Goal: Transaction & Acquisition: Purchase product/service

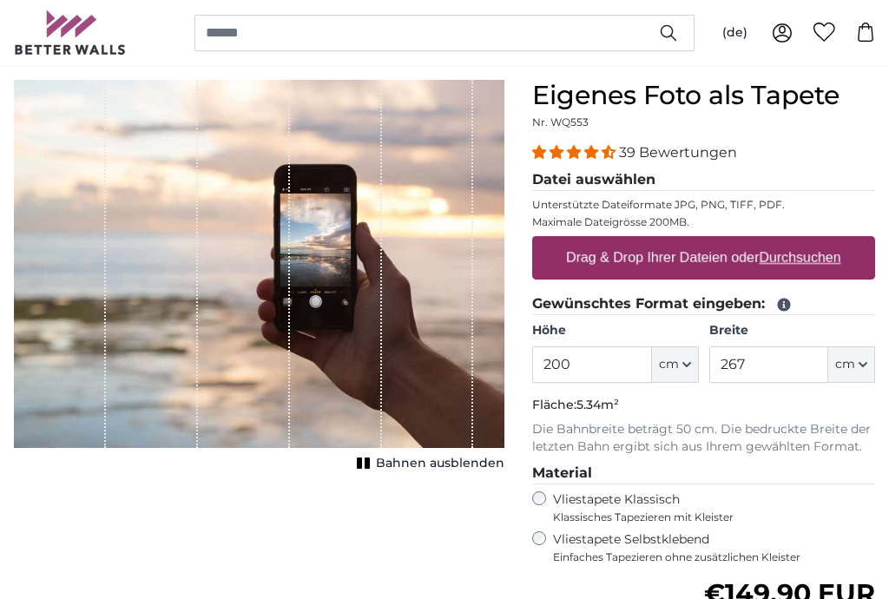
scroll to position [168, 0]
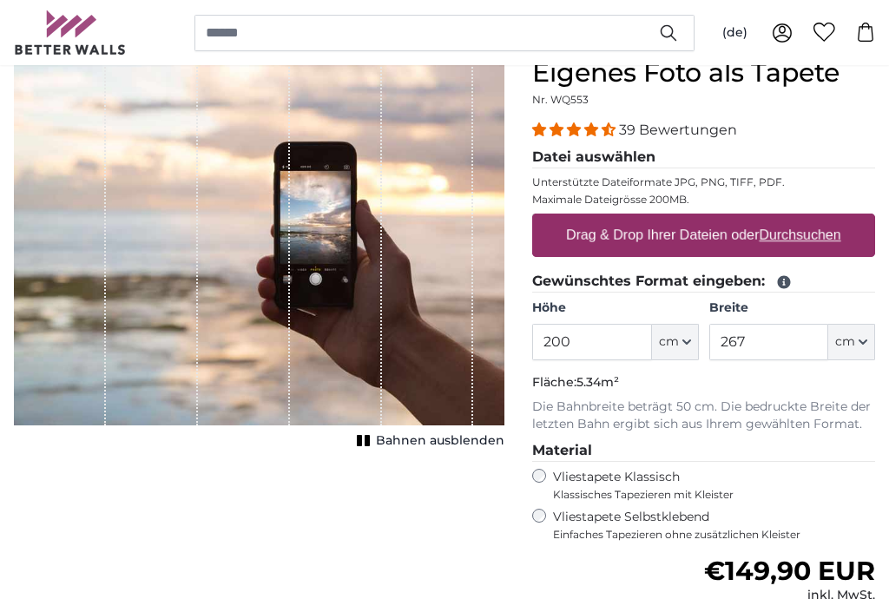
click at [594, 351] on input "200" at bounding box center [591, 343] width 119 height 36
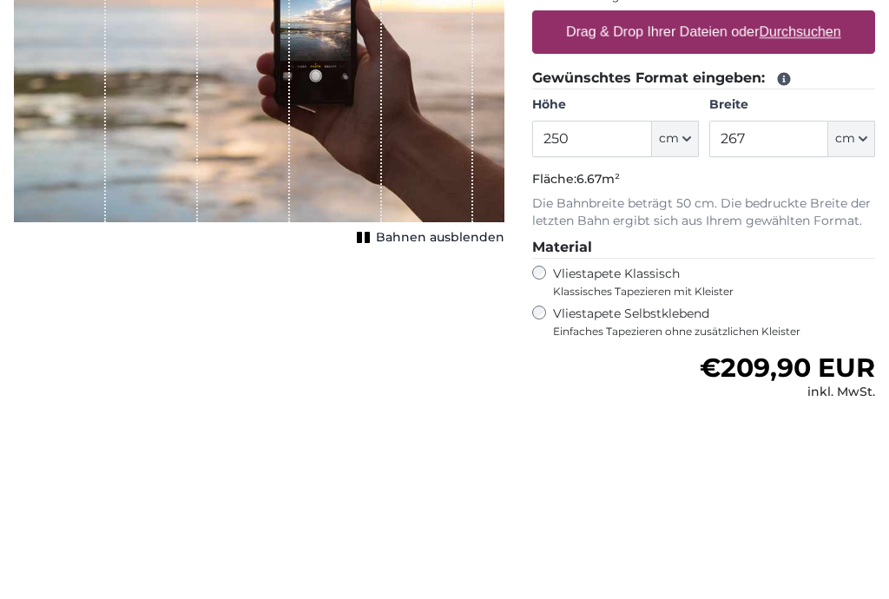
type input "250"
click at [775, 325] on input "267" at bounding box center [768, 343] width 119 height 36
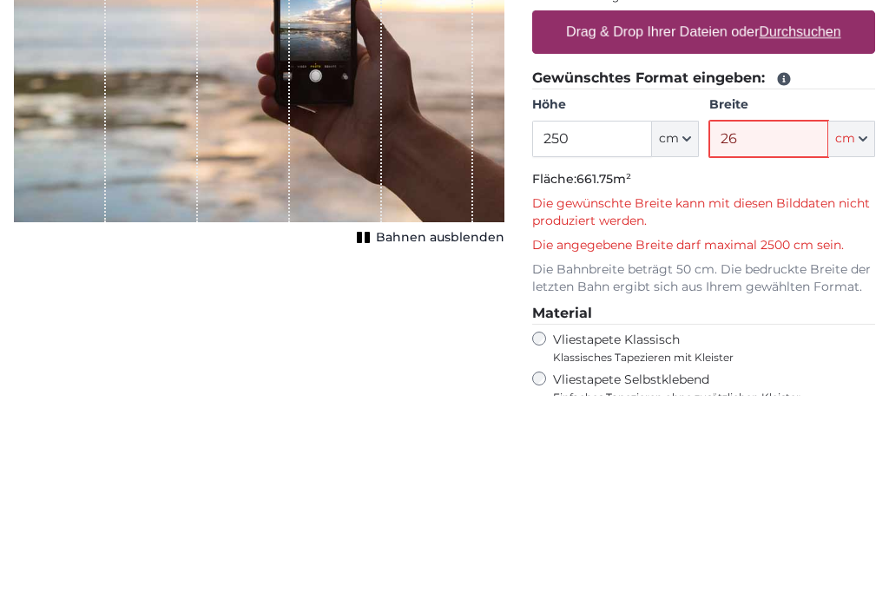
type input "2"
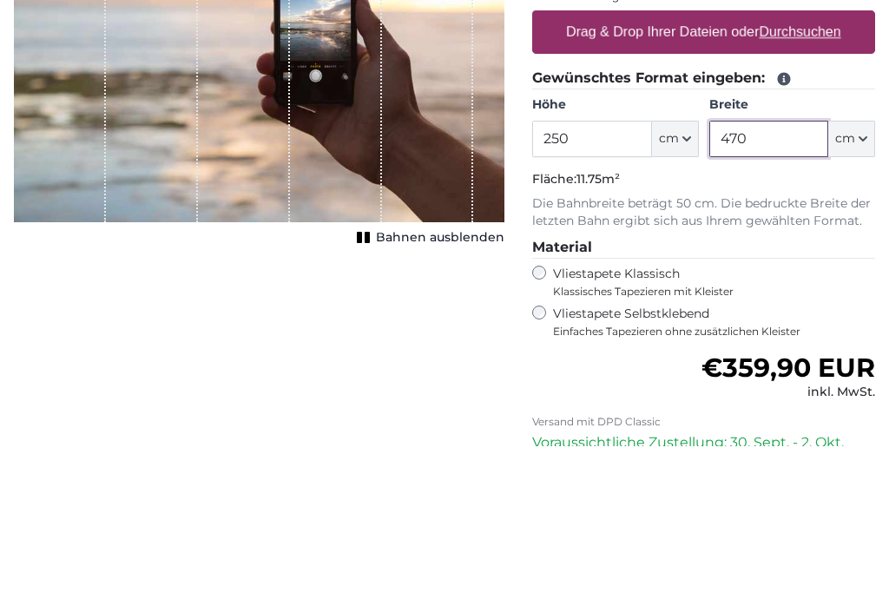
scroll to position [221, 0]
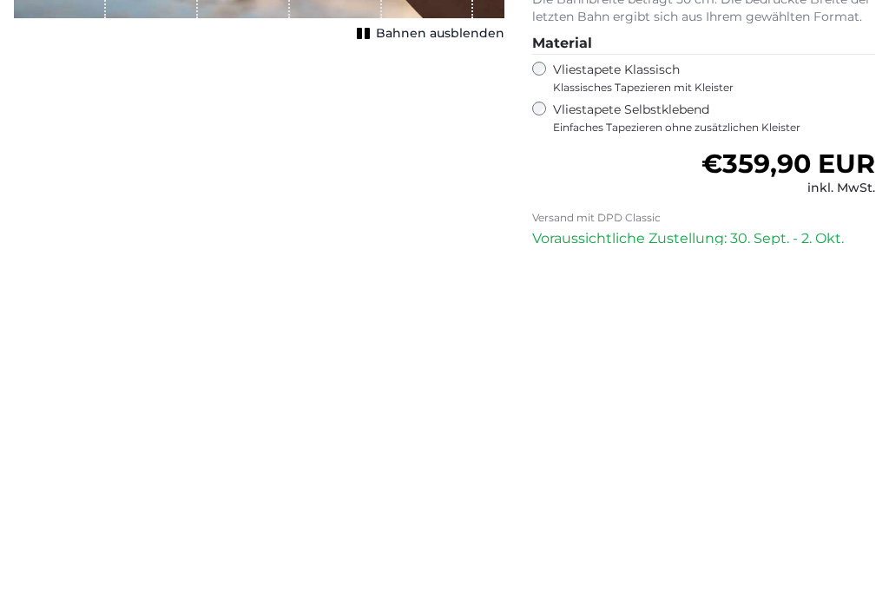
type input "470"
click at [863, 583] on p "Voraussichtliche Zustellung: 30. Sept. - 2. Okt." at bounding box center [703, 593] width 343 height 21
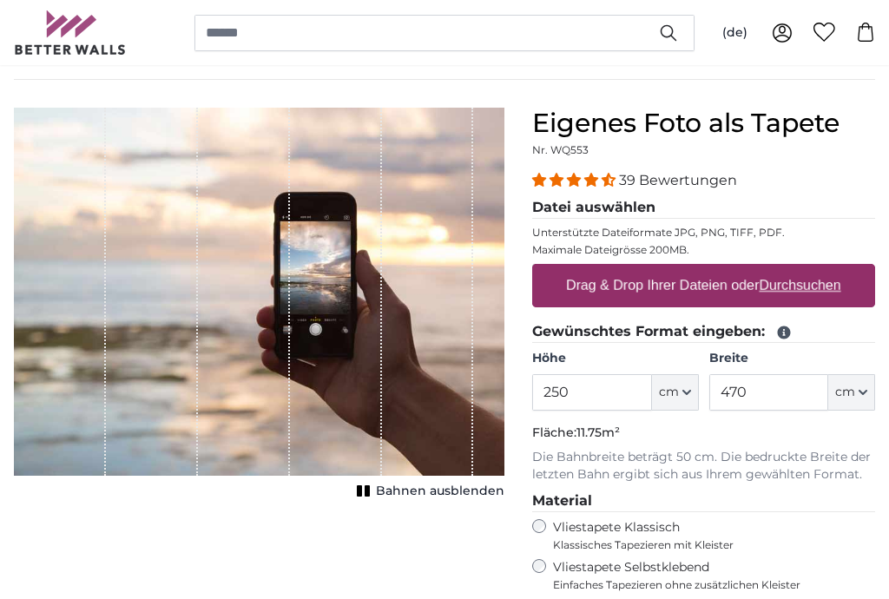
scroll to position [117, 0]
click at [622, 211] on legend "Datei auswählen" at bounding box center [703, 209] width 343 height 22
click at [436, 373] on div "1 of 1" at bounding box center [428, 293] width 92 height 368
click at [595, 214] on legend "Datei auswählen" at bounding box center [703, 209] width 343 height 22
click at [681, 286] on label "Drag & Drop Ihrer Dateien oder Durchsuchen" at bounding box center [703, 286] width 289 height 35
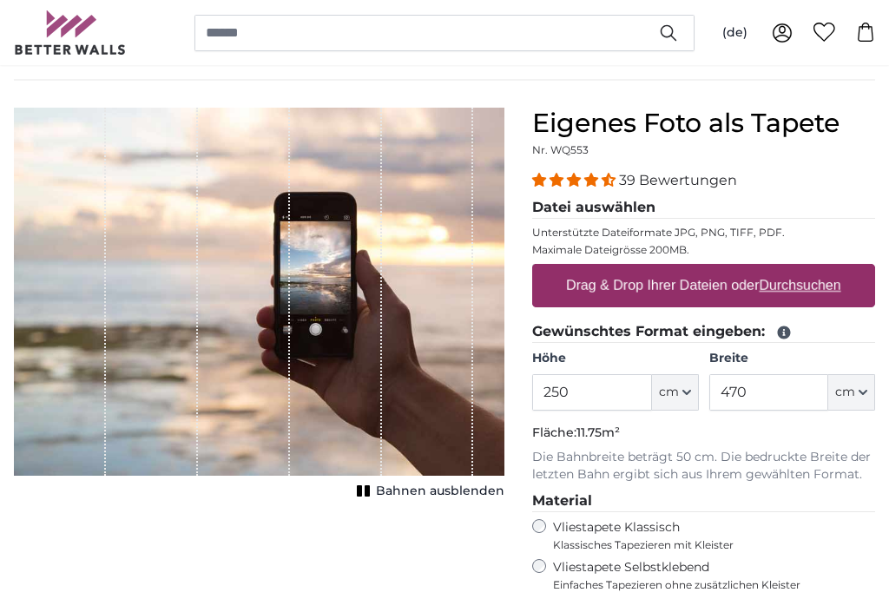
click at [681, 270] on input "Drag & Drop Ihrer Dateien oder Durchsuchen" at bounding box center [703, 267] width 343 height 5
type input "**********"
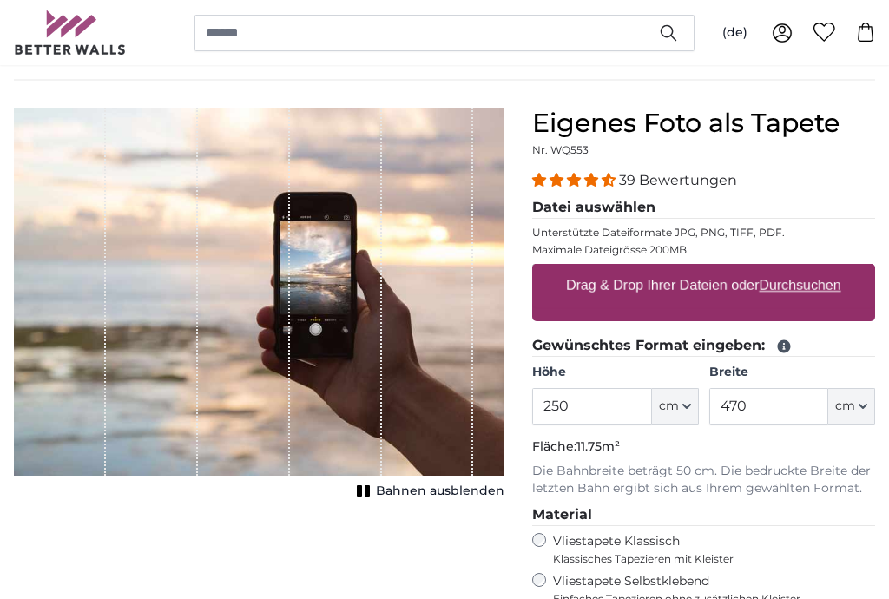
scroll to position [118, 0]
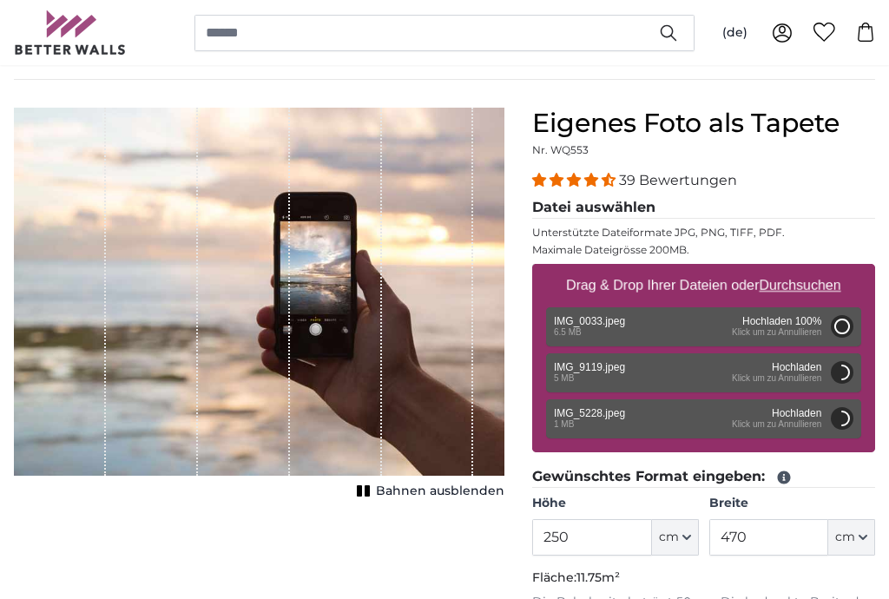
type input "200"
type input "300"
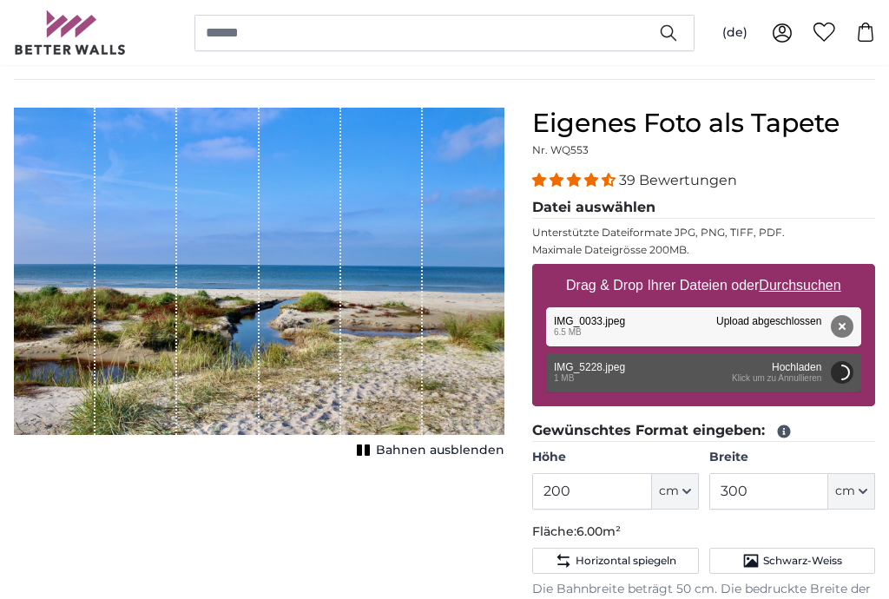
click at [698, 506] on button "cm" at bounding box center [675, 491] width 47 height 36
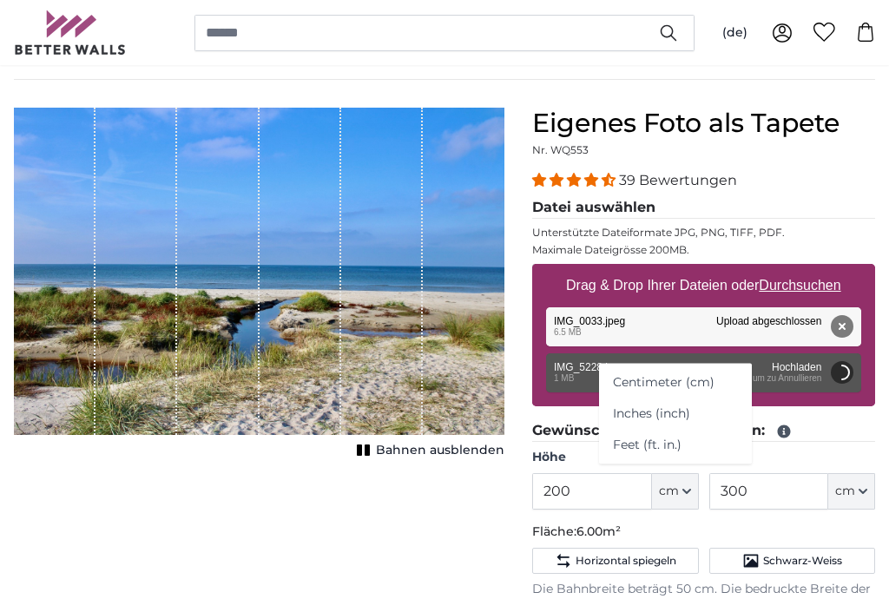
click at [690, 493] on icon "button" at bounding box center [687, 491] width 9 height 9
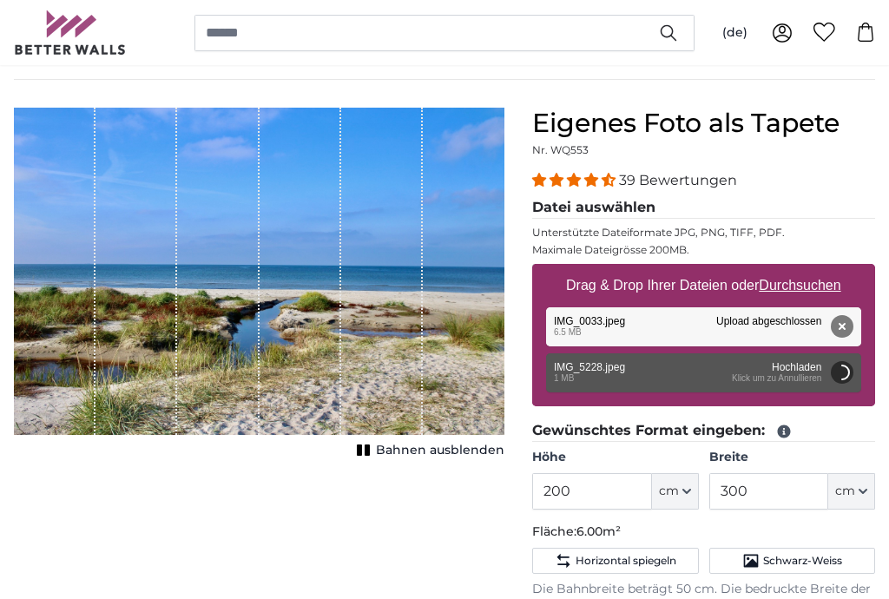
click at [690, 497] on button "cm" at bounding box center [675, 491] width 47 height 36
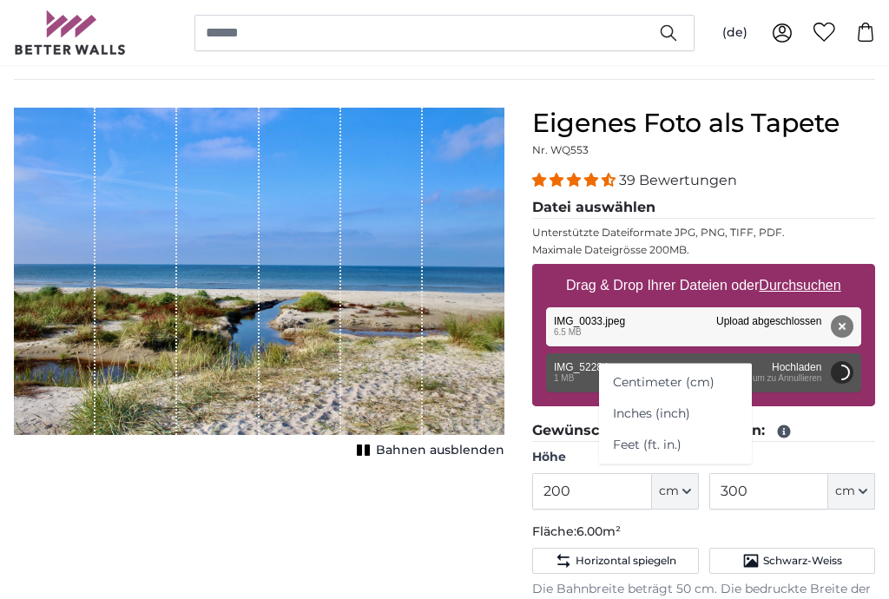
click at [687, 496] on button "cm" at bounding box center [675, 491] width 47 height 36
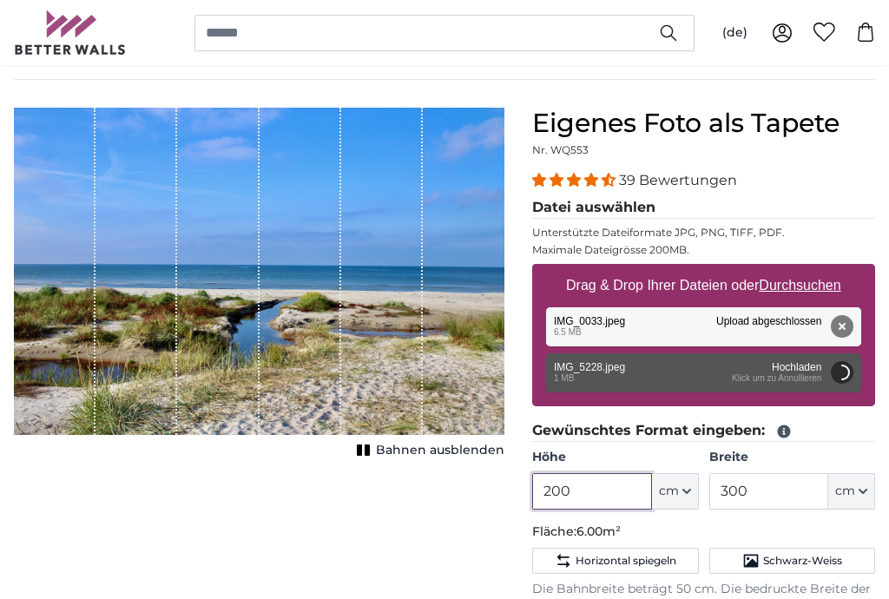
click at [609, 494] on input "200" at bounding box center [591, 491] width 119 height 36
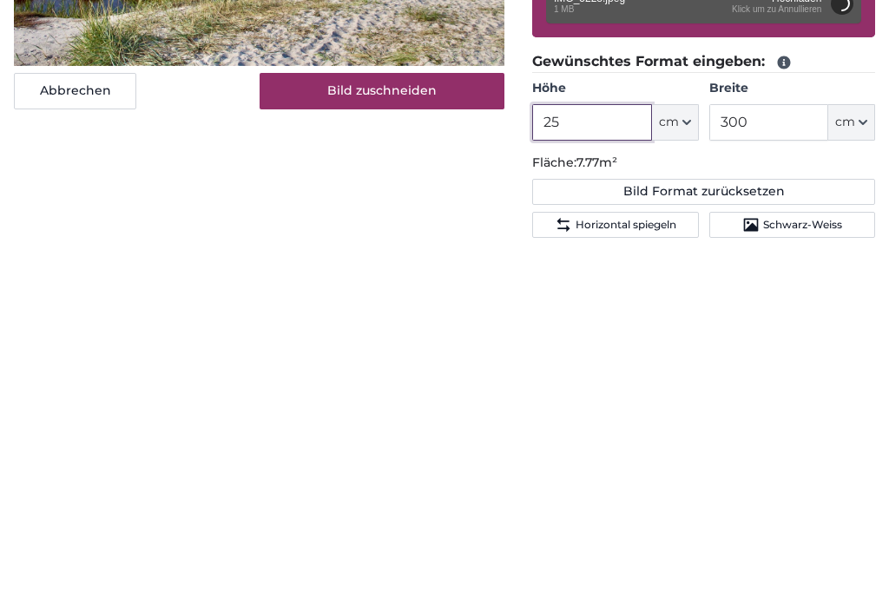
type input "250"
click at [782, 459] on input "300" at bounding box center [768, 477] width 119 height 36
type input "3"
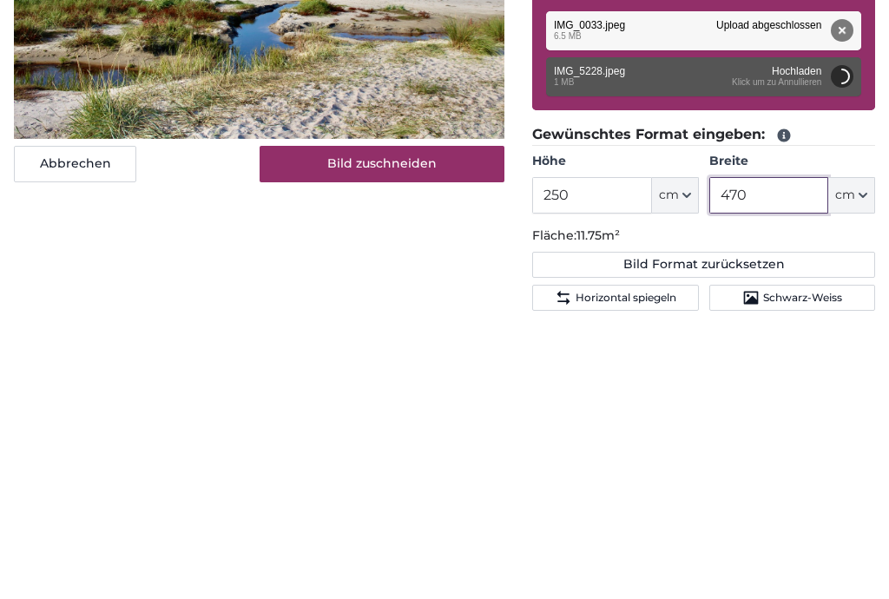
type input "470"
click at [220, 190] on div "Abbrechen Bild zuschneiden Bahnen ausblenden" at bounding box center [259, 567] width 518 height 947
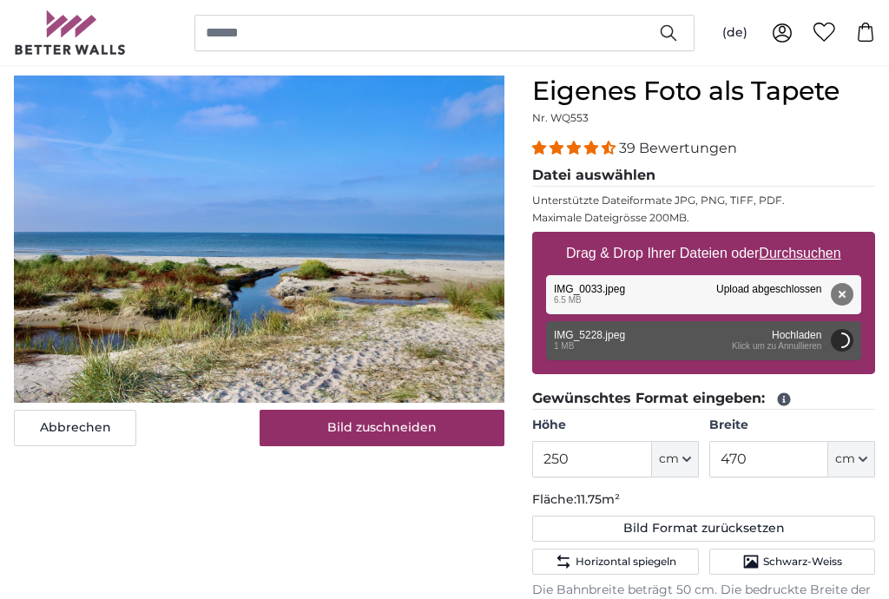
scroll to position [148, 0]
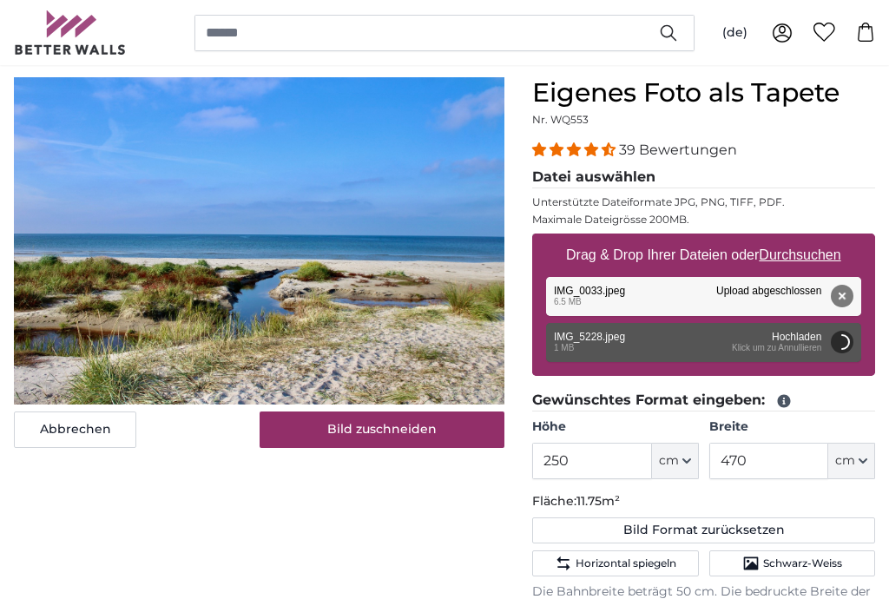
click at [303, 525] on div "Abbrechen Bild zuschneiden Bahnen ausblenden" at bounding box center [259, 550] width 518 height 947
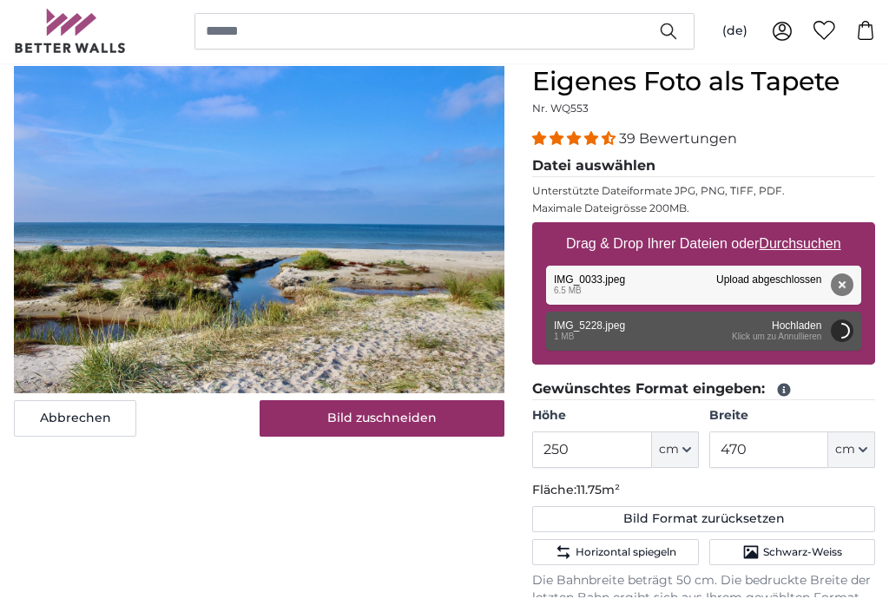
scroll to position [160, 0]
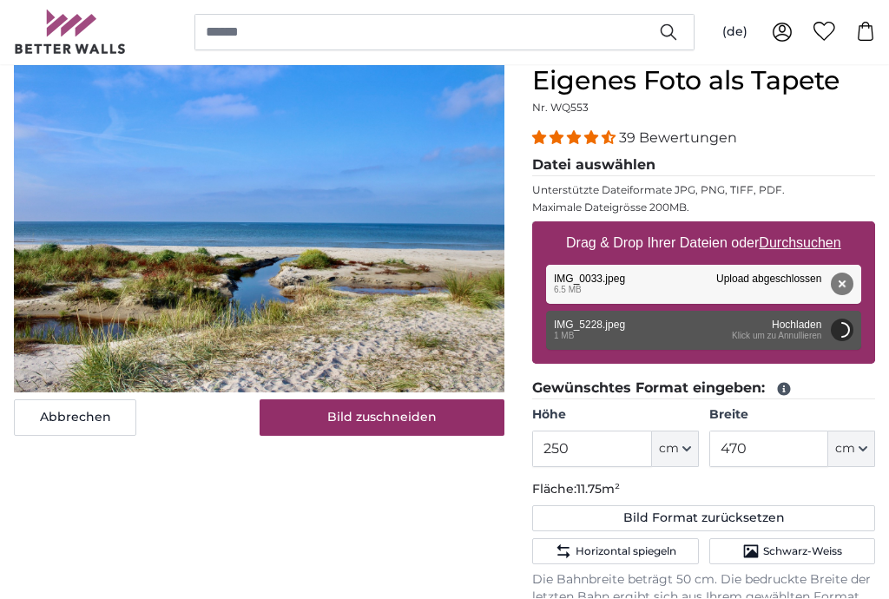
click at [685, 281] on div "Entfernen Nochmal versuchen Entfernen Hochladen Abbrechen Nochmal versuchen Ent…" at bounding box center [703, 285] width 315 height 39
click at [660, 289] on div "Entfernen Nochmal versuchen Entfernen Hochladen Abbrechen Nochmal versuchen Ent…" at bounding box center [703, 284] width 315 height 39
click at [86, 419] on button "Abbrechen" at bounding box center [75, 417] width 122 height 36
type input "200"
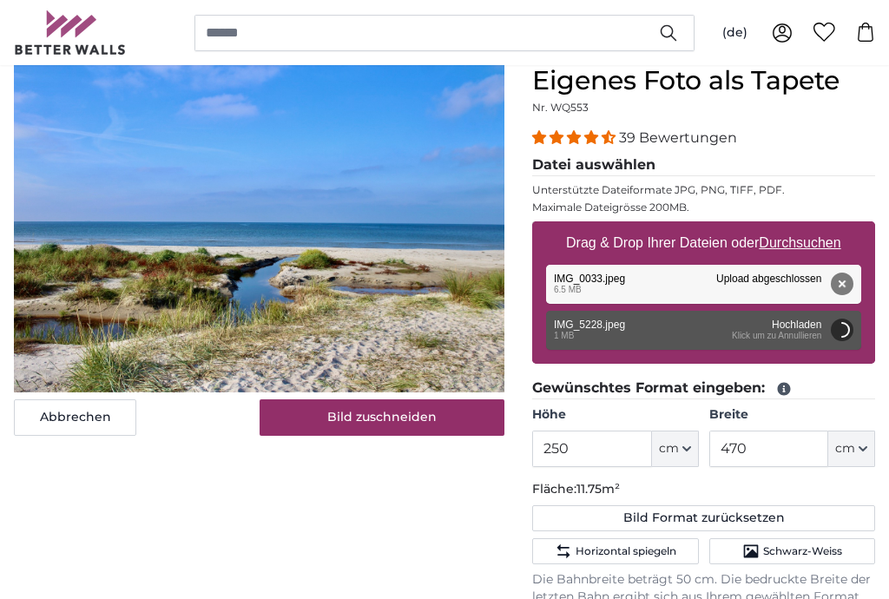
type input "300"
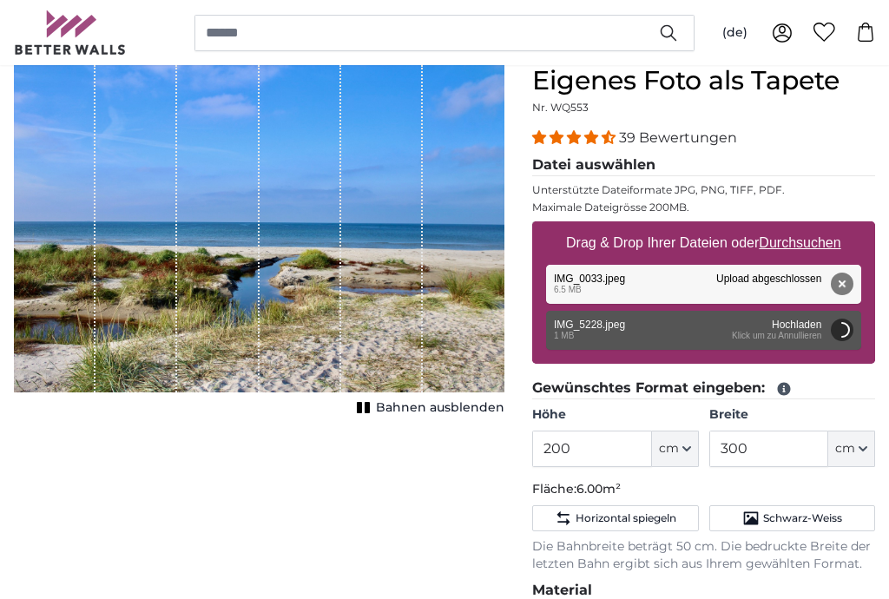
click at [670, 283] on div "Entfernen Nochmal versuchen Entfernen Hochladen Abbrechen Nochmal versuchen Ent…" at bounding box center [703, 284] width 315 height 39
click at [650, 335] on div "Entfernen Nochmal versuchen Entfernen Hochladen Abbrechen Nochmal versuchen Ent…" at bounding box center [703, 330] width 315 height 39
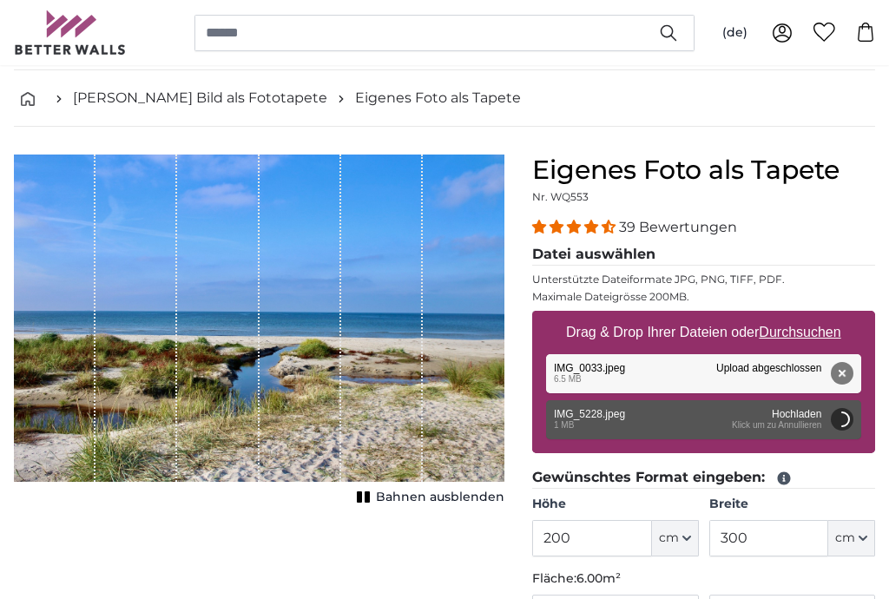
scroll to position [72, 0]
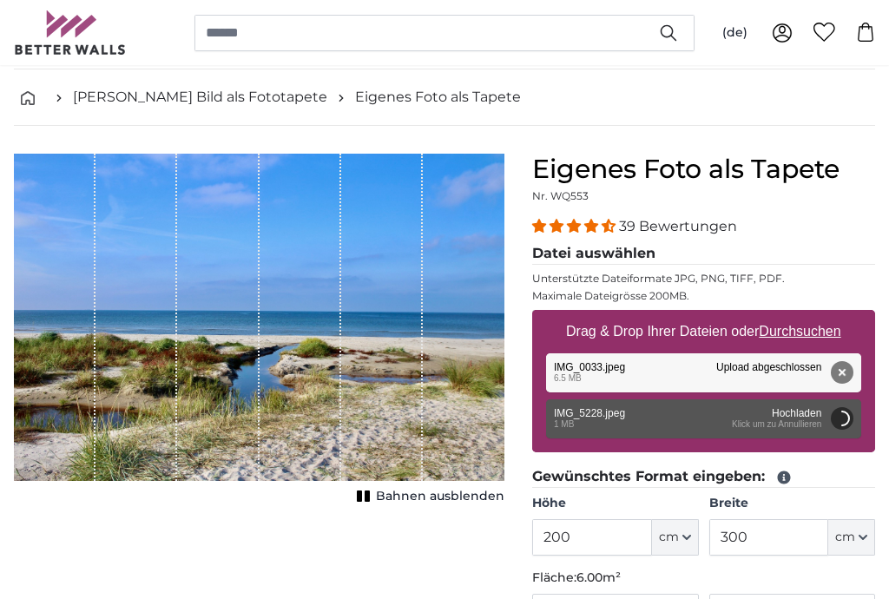
click at [850, 374] on button "Entfernen" at bounding box center [842, 372] width 23 height 23
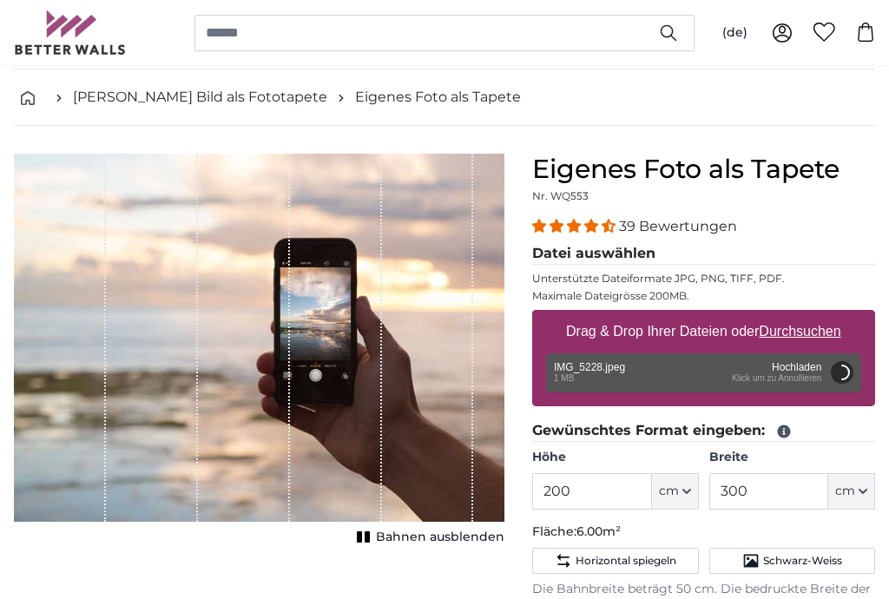
click at [701, 368] on div "Entfernen Nochmal versuchen Entfernen Hochladen Abbrechen Nochmal versuchen Ent…" at bounding box center [703, 372] width 315 height 39
click at [849, 370] on button "Abbrechen" at bounding box center [842, 372] width 23 height 23
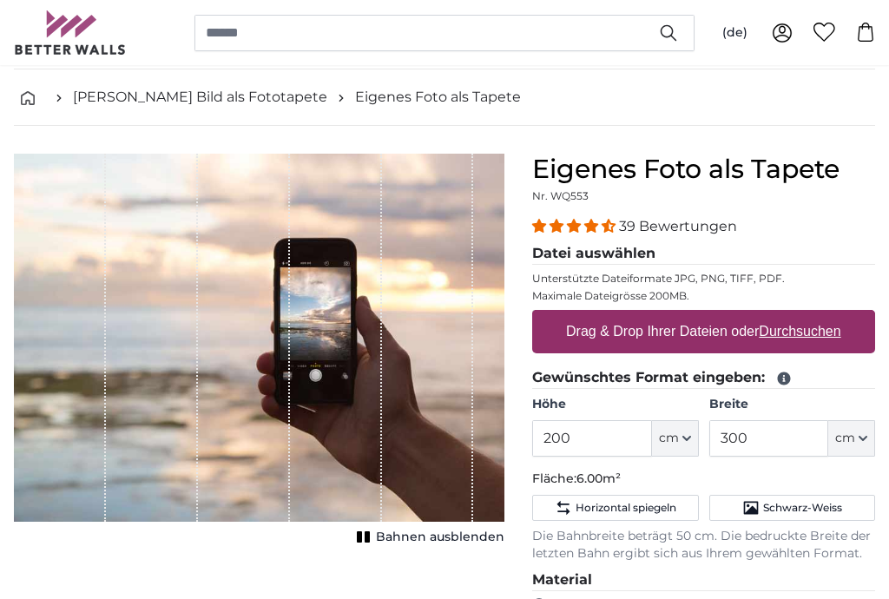
click at [823, 337] on u "Durchsuchen" at bounding box center [801, 331] width 82 height 15
click at [823, 315] on input "Drag & Drop Ihrer Dateien oder Durchsuchen" at bounding box center [703, 312] width 343 height 5
type input "**********"
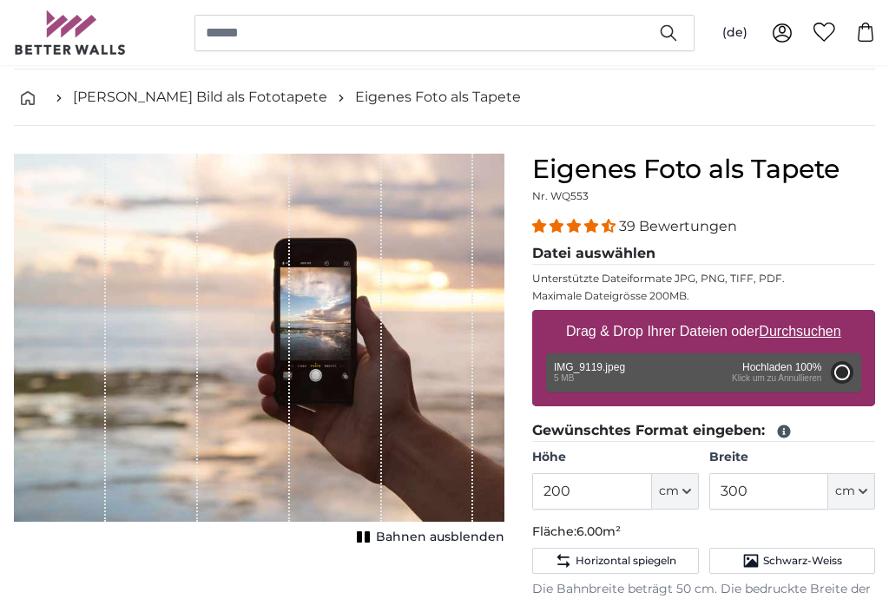
type input "150"
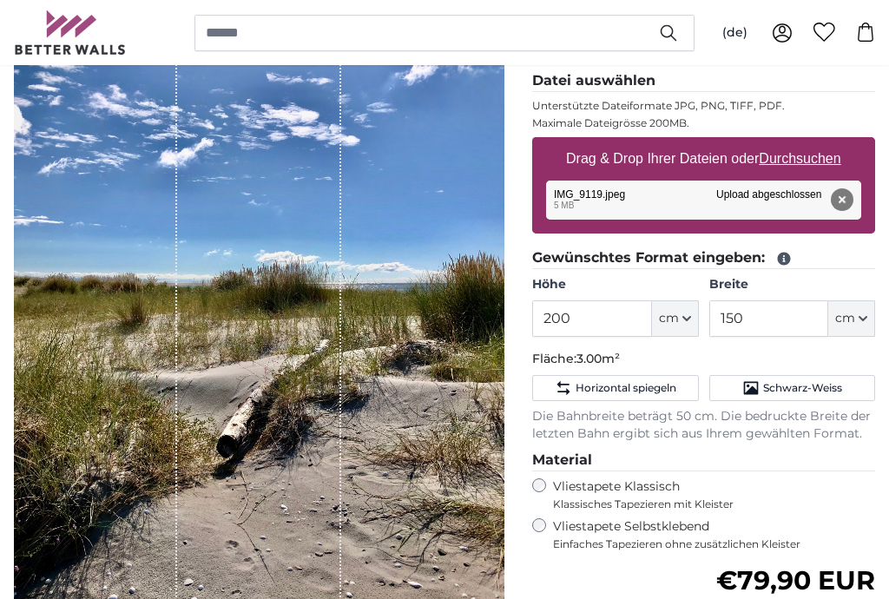
scroll to position [245, 0]
click at [683, 324] on button "cm" at bounding box center [675, 318] width 47 height 36
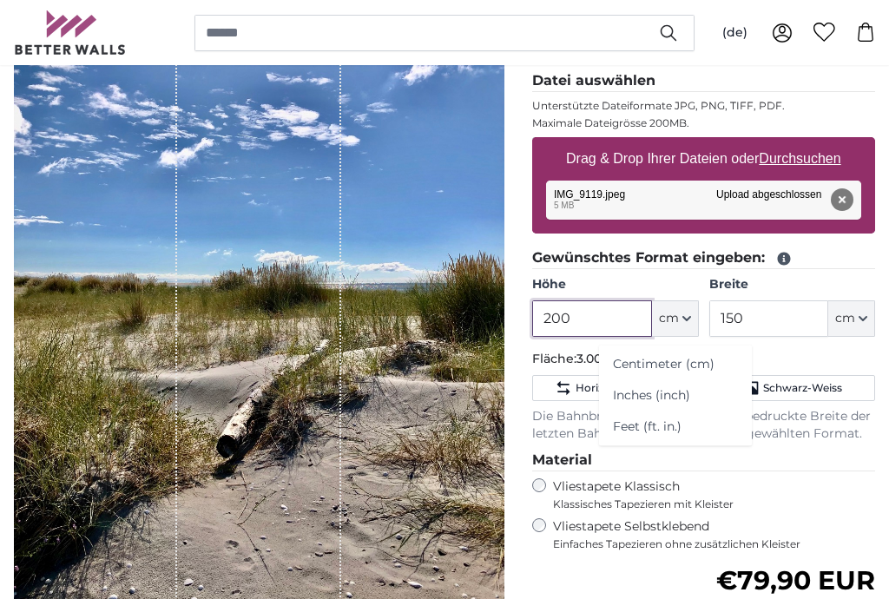
click at [616, 320] on input "200" at bounding box center [591, 318] width 119 height 36
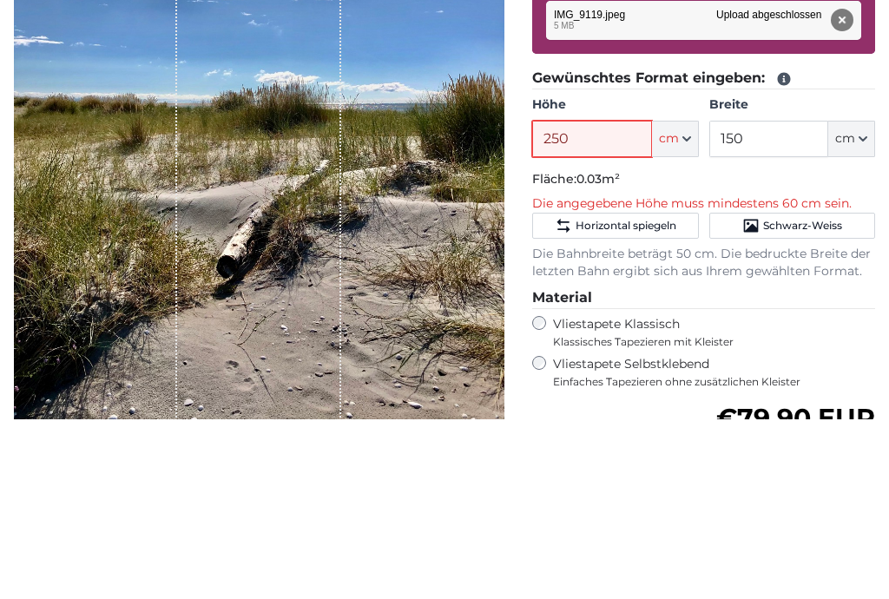
type input "250"
click at [774, 300] on input "150" at bounding box center [768, 318] width 119 height 36
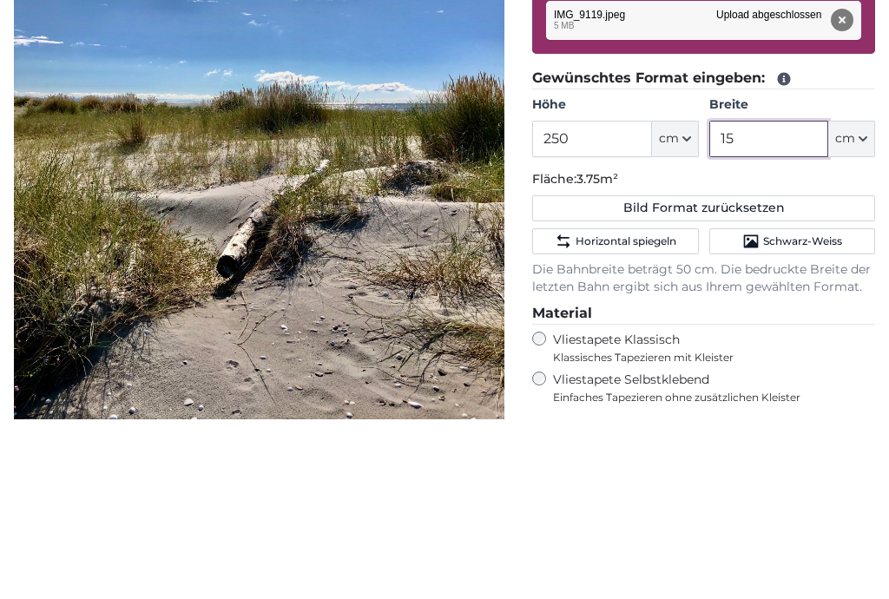
type input "1"
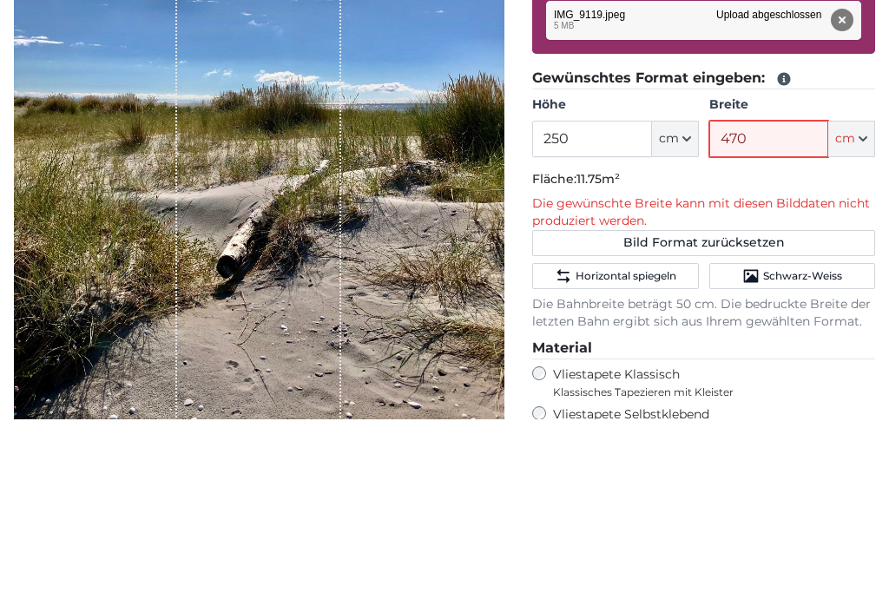
type input "470"
click at [870, 351] on p "Fläche: 11.75m²" at bounding box center [703, 359] width 343 height 17
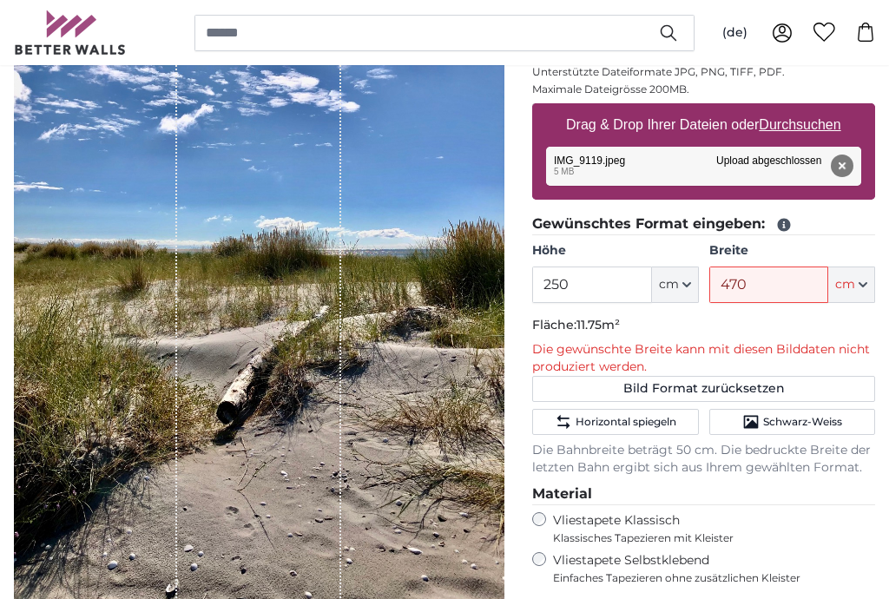
scroll to position [280, 0]
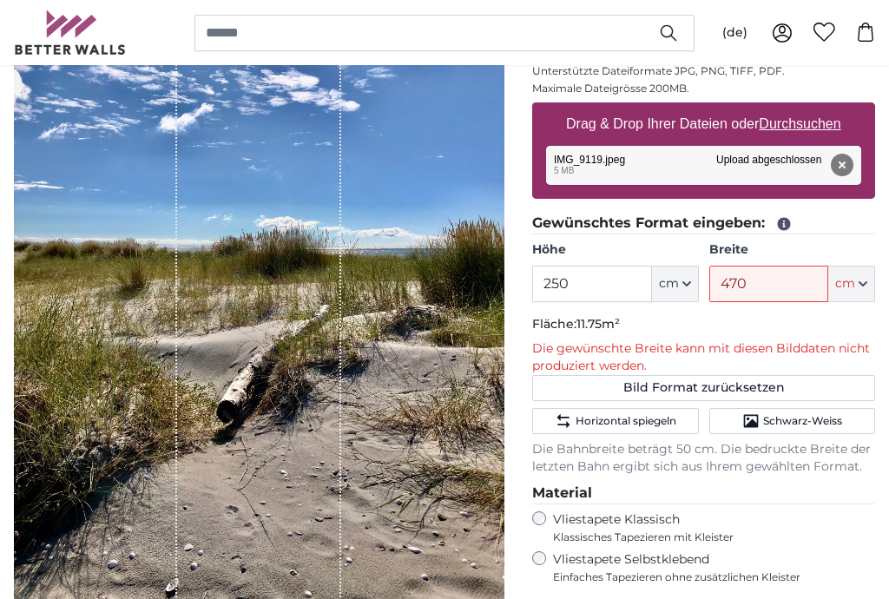
click at [706, 381] on button "Bild Format zurücksetzen" at bounding box center [703, 388] width 343 height 26
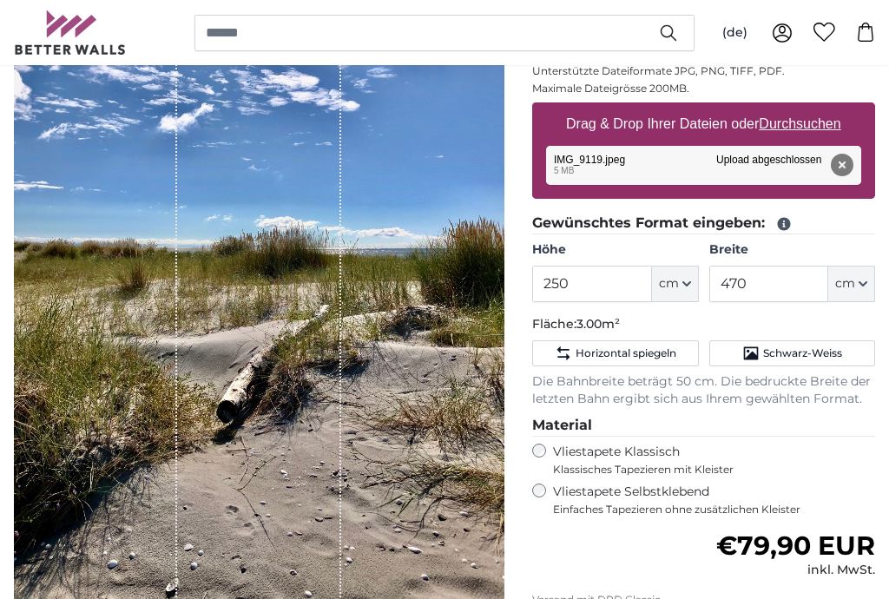
type input "200"
type input "150"
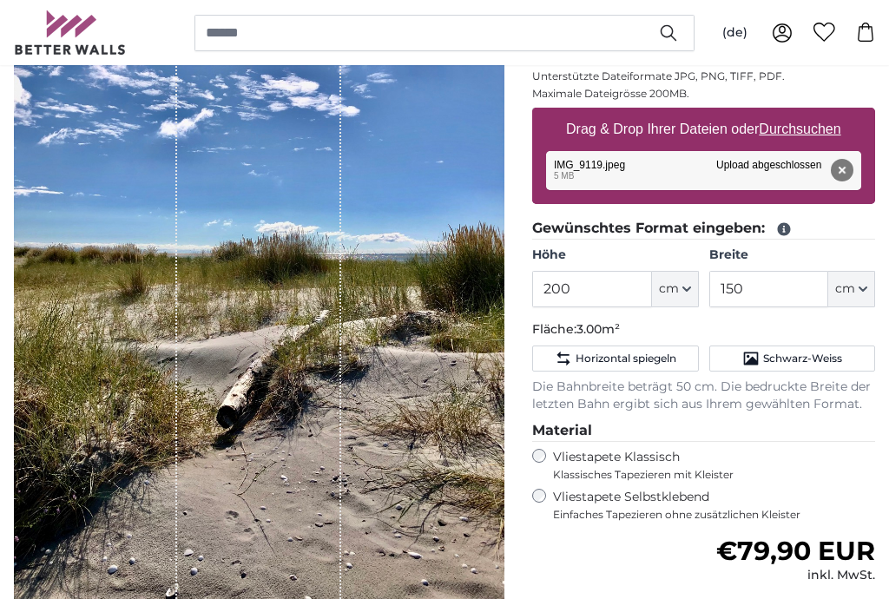
scroll to position [274, 0]
click at [848, 176] on button "Entfernen" at bounding box center [842, 170] width 23 height 23
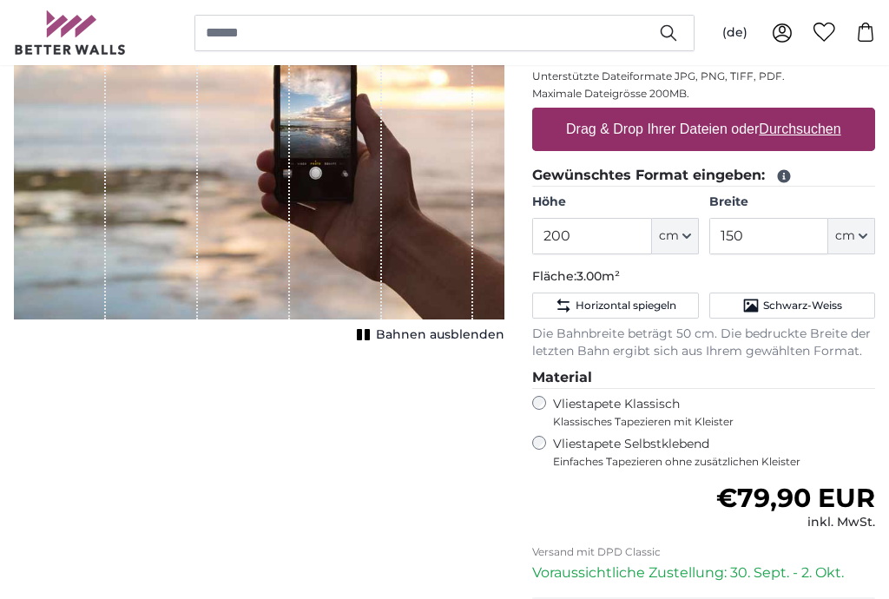
click at [799, 130] on u "Durchsuchen" at bounding box center [801, 129] width 82 height 15
click at [799, 113] on input "Drag & Drop Ihrer Dateien oder Durchsuchen" at bounding box center [703, 110] width 343 height 5
type input "**********"
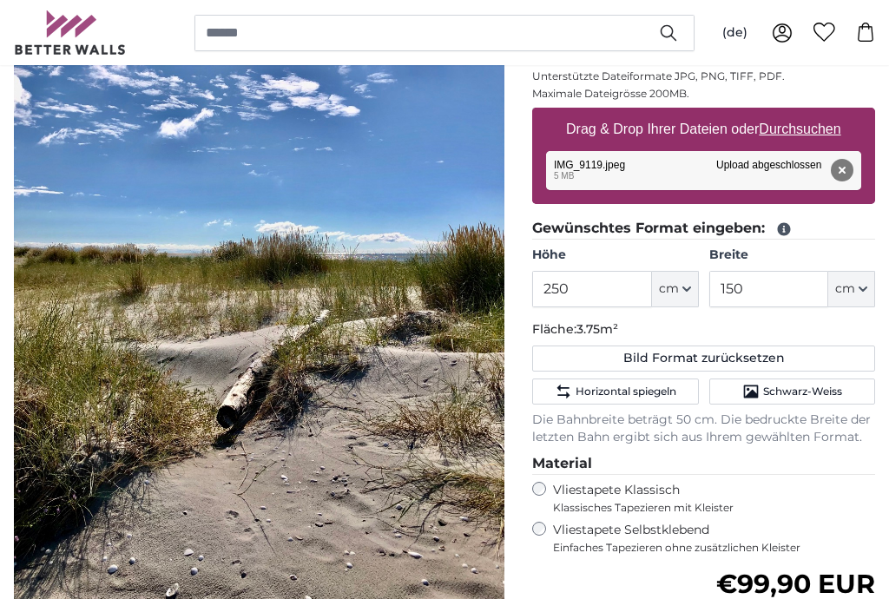
click at [847, 171] on button "Entfernen" at bounding box center [842, 170] width 23 height 23
type input "200"
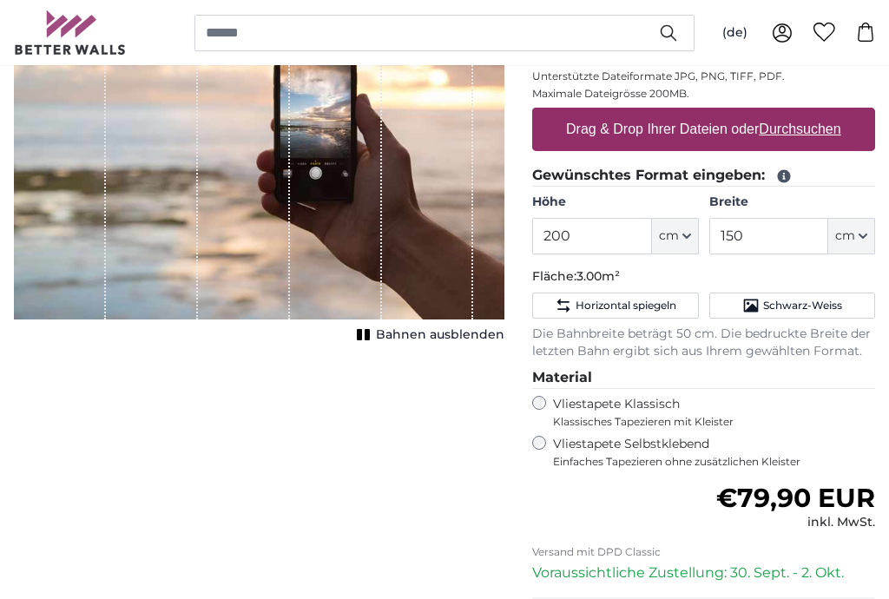
click at [794, 130] on u "Durchsuchen" at bounding box center [801, 129] width 82 height 15
click at [794, 113] on input "Drag & Drop Ihrer Dateien oder Durchsuchen" at bounding box center [703, 110] width 343 height 5
type input "**********"
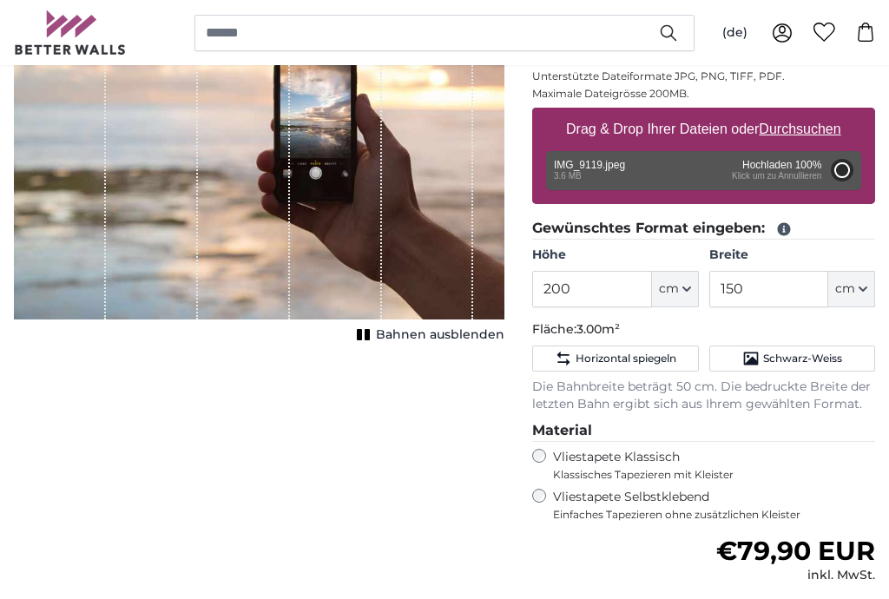
type input "179"
type input "245.2"
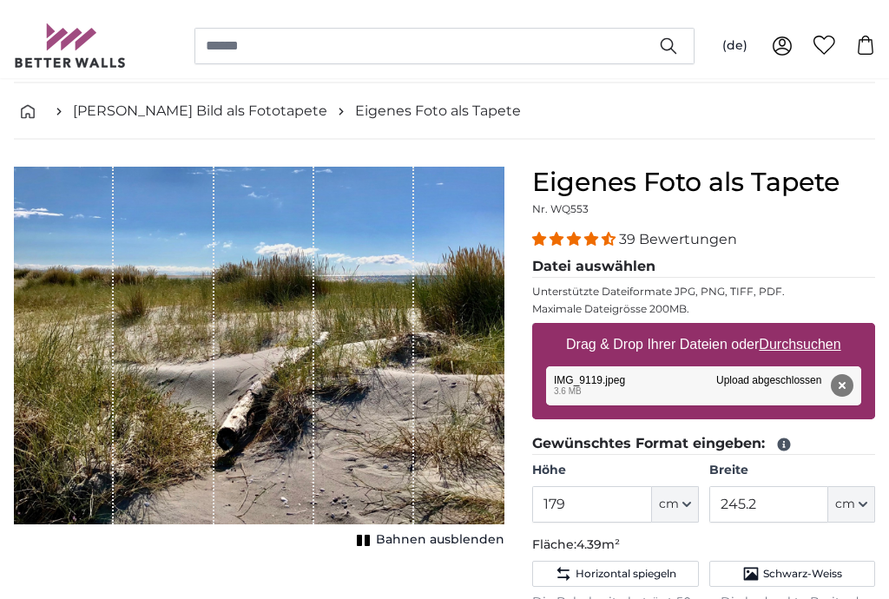
scroll to position [59, 0]
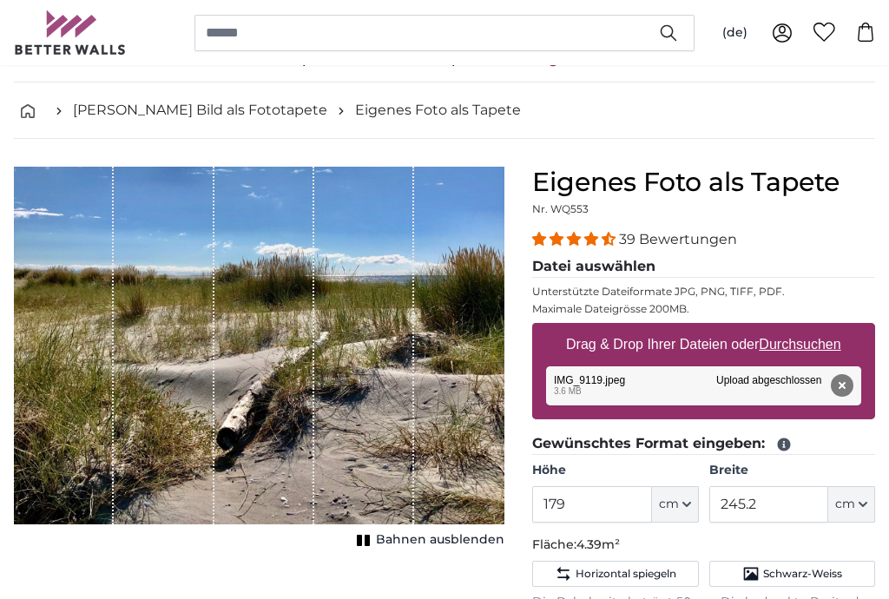
click at [696, 505] on button "cm" at bounding box center [675, 504] width 47 height 36
click at [691, 507] on button "cm" at bounding box center [675, 504] width 47 height 36
click at [624, 505] on input "179" at bounding box center [591, 504] width 119 height 36
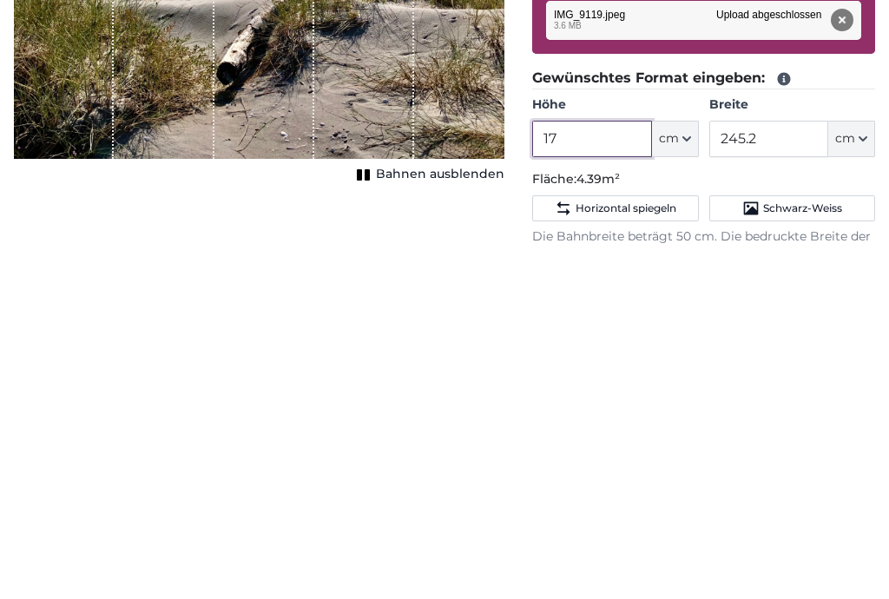
type input "1"
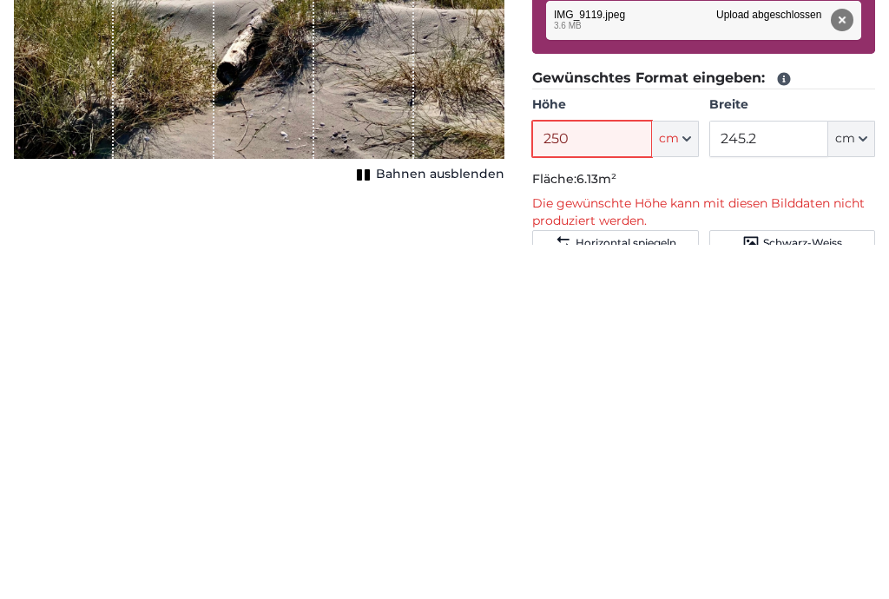
type input "250"
click at [784, 475] on input "245.2" at bounding box center [768, 493] width 119 height 36
type input "2"
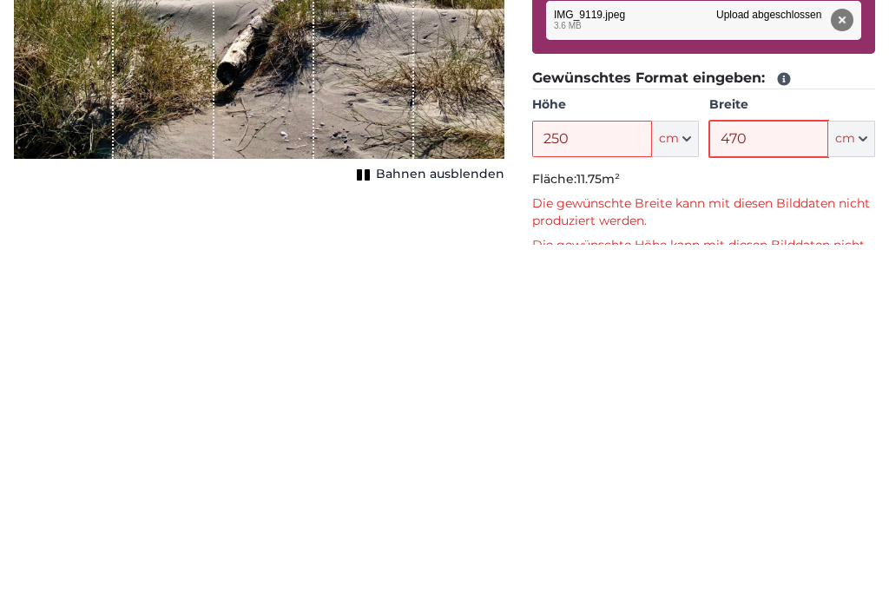
type input "470"
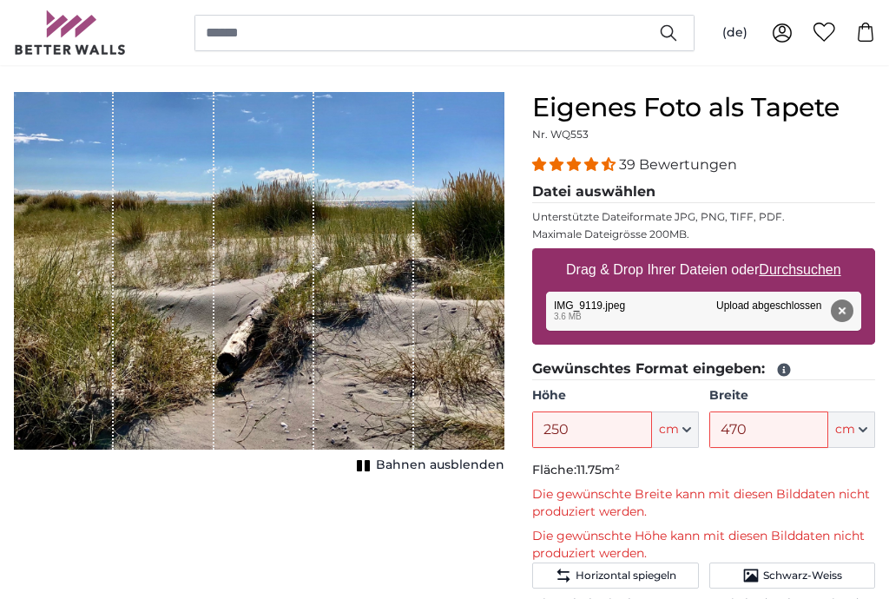
scroll to position [107, 0]
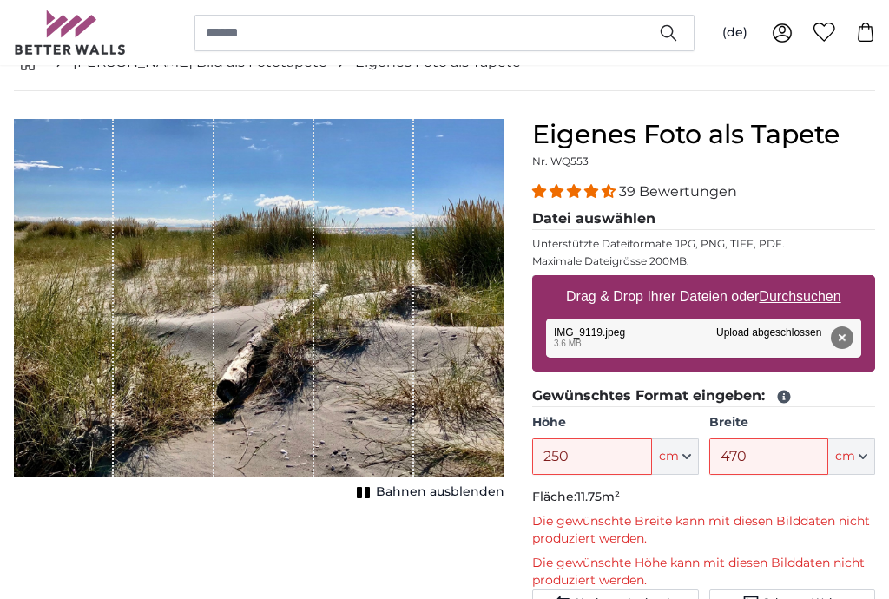
click at [844, 342] on button "Entfernen" at bounding box center [842, 338] width 23 height 23
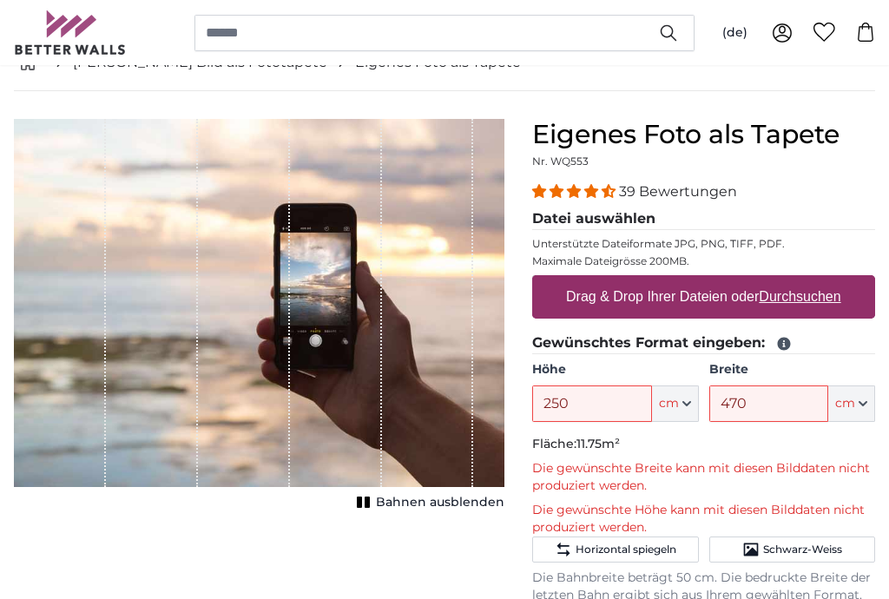
click at [809, 302] on u "Durchsuchen" at bounding box center [801, 296] width 82 height 15
click at [809, 280] on input "Drag & Drop Ihrer Dateien oder Durchsuchen" at bounding box center [703, 277] width 343 height 5
type input "**********"
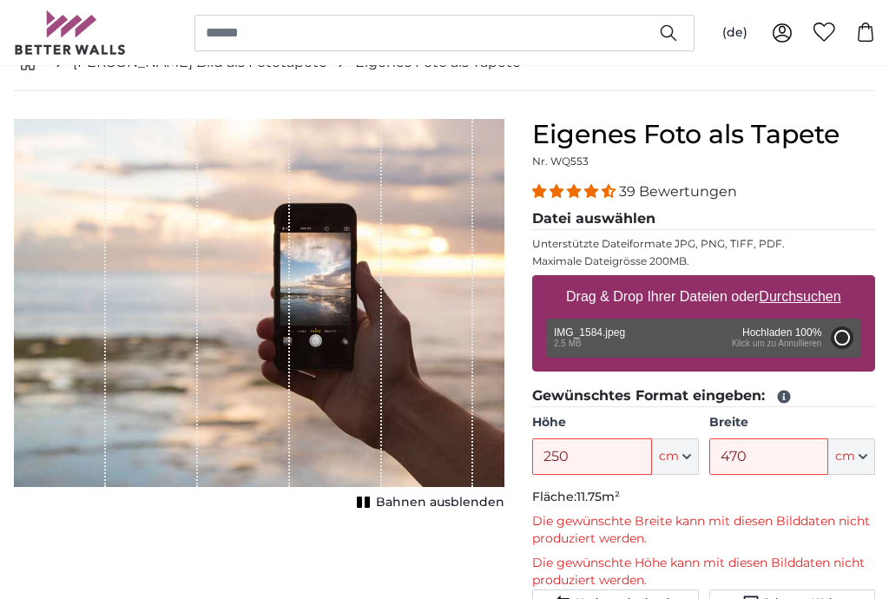
type input "104"
type input "156"
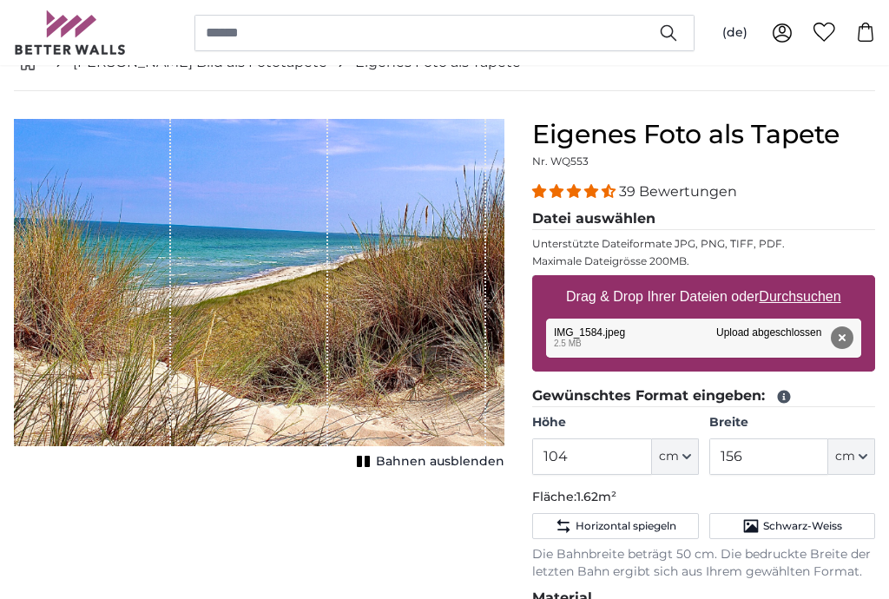
click at [813, 298] on u "Durchsuchen" at bounding box center [801, 296] width 82 height 15
click at [813, 280] on input "Drag & Drop Ihrer Dateien oder Durchsuchen" at bounding box center [703, 277] width 343 height 5
click at [843, 340] on button "Entfernen" at bounding box center [842, 338] width 23 height 23
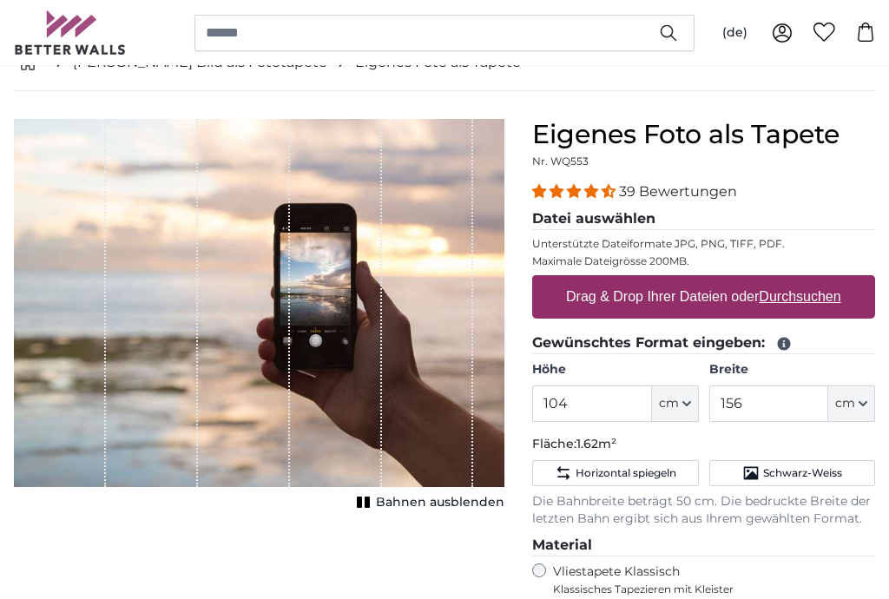
click at [767, 295] on u "Durchsuchen" at bounding box center [801, 296] width 82 height 15
click at [767, 280] on input "Drag & Drop Ihrer Dateien oder Durchsuchen" at bounding box center [703, 277] width 343 height 5
type input "**********"
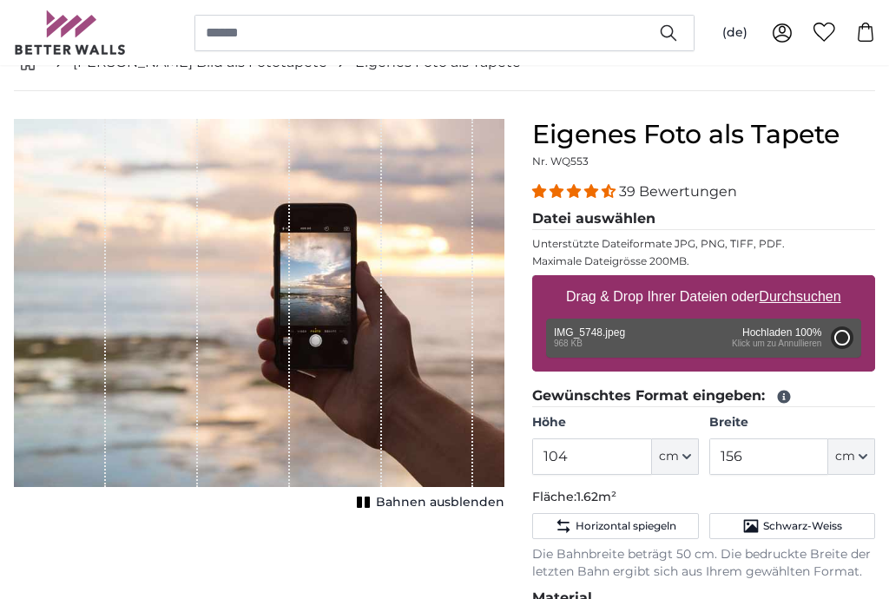
type input "104"
type input "156"
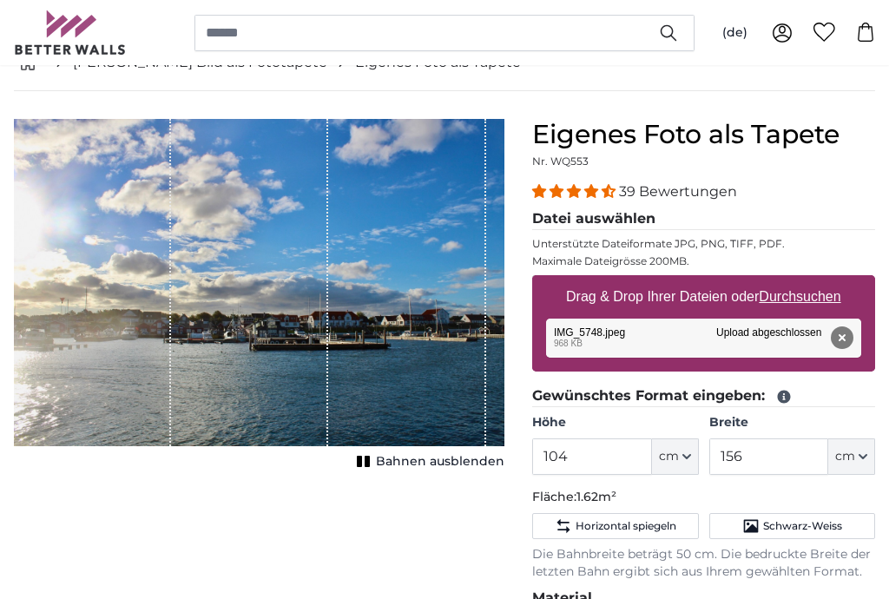
click at [691, 458] on button "cm" at bounding box center [675, 457] width 47 height 36
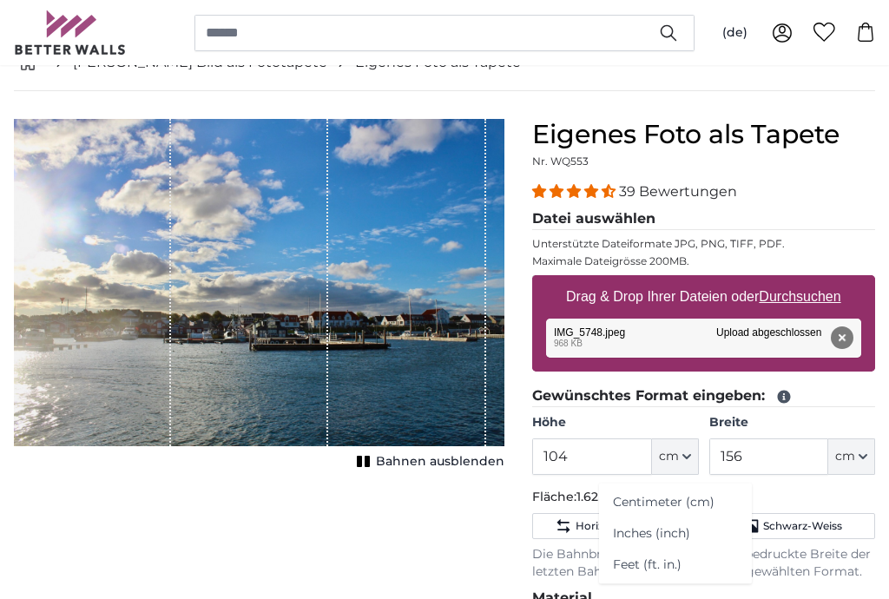
click at [698, 449] on button "cm" at bounding box center [675, 457] width 47 height 36
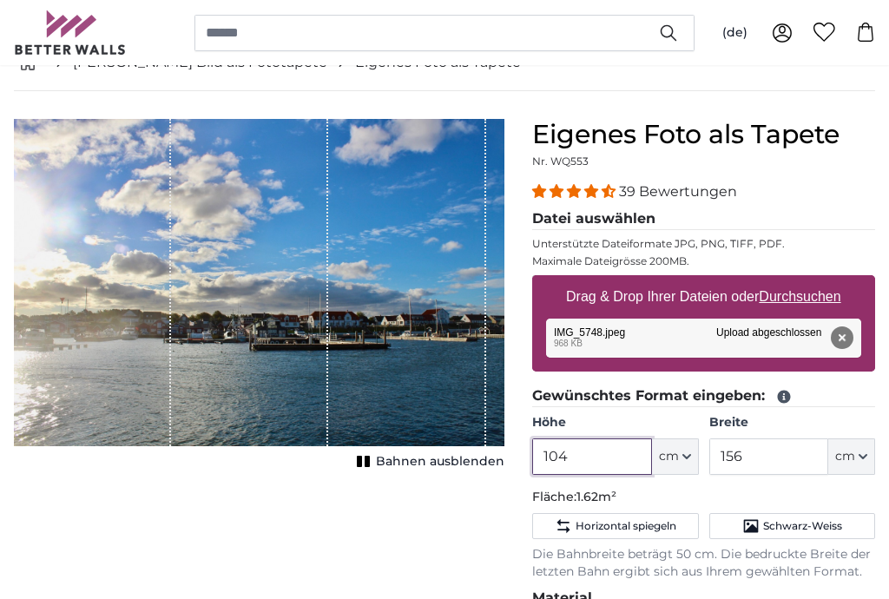
click at [617, 458] on input "104" at bounding box center [591, 457] width 119 height 36
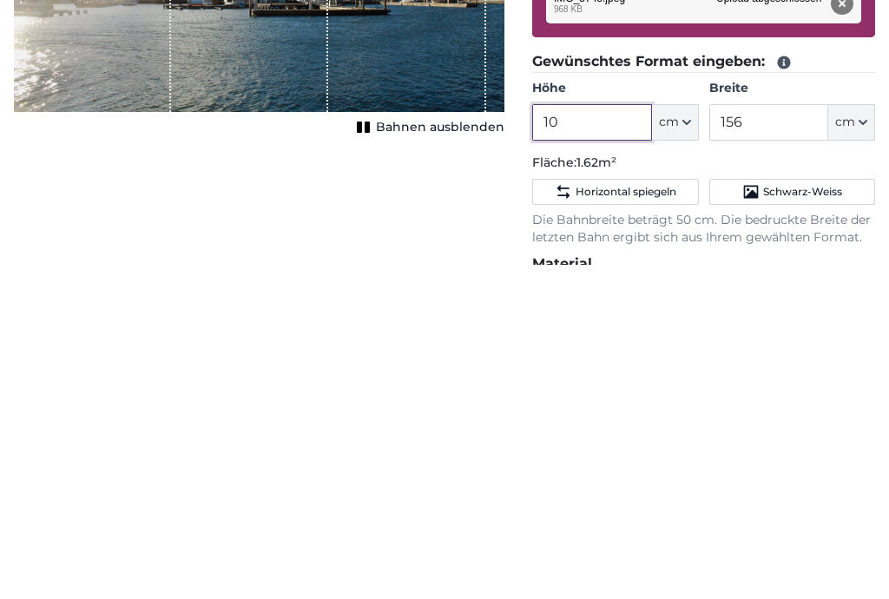
type input "1"
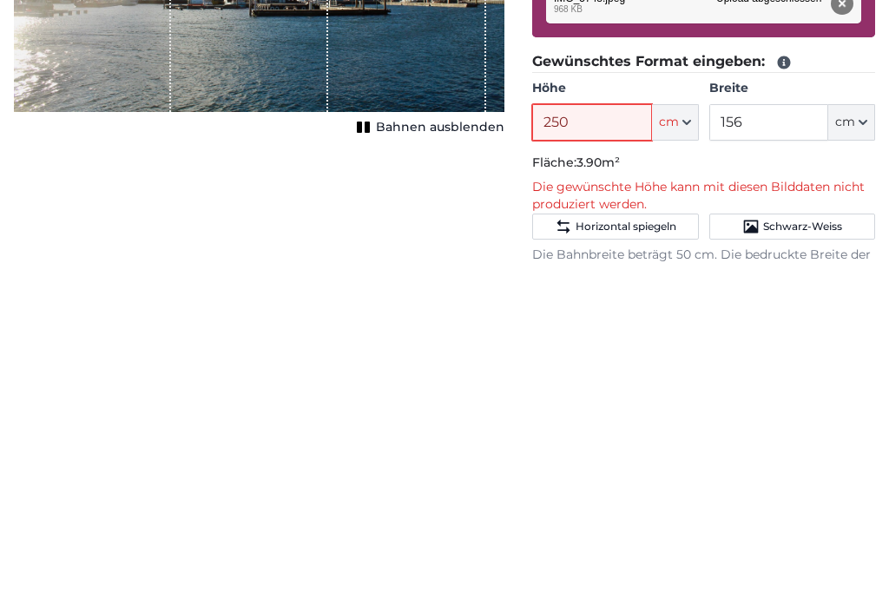
type input "250"
click at [874, 439] on button "cm" at bounding box center [851, 457] width 47 height 36
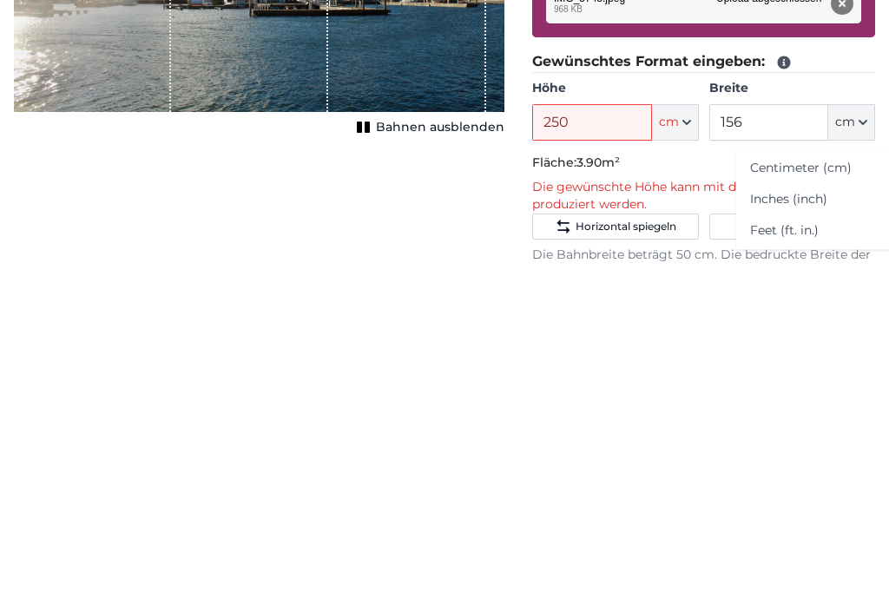
scroll to position [441, 0]
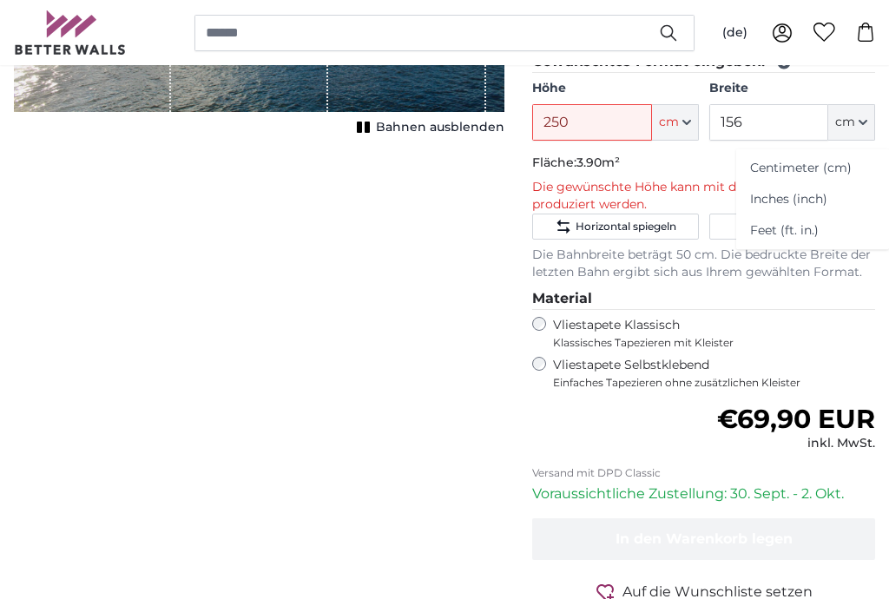
click at [861, 128] on button "cm" at bounding box center [851, 122] width 47 height 36
click at [868, 128] on button "cm" at bounding box center [851, 122] width 47 height 36
click at [807, 125] on input "156" at bounding box center [768, 122] width 119 height 36
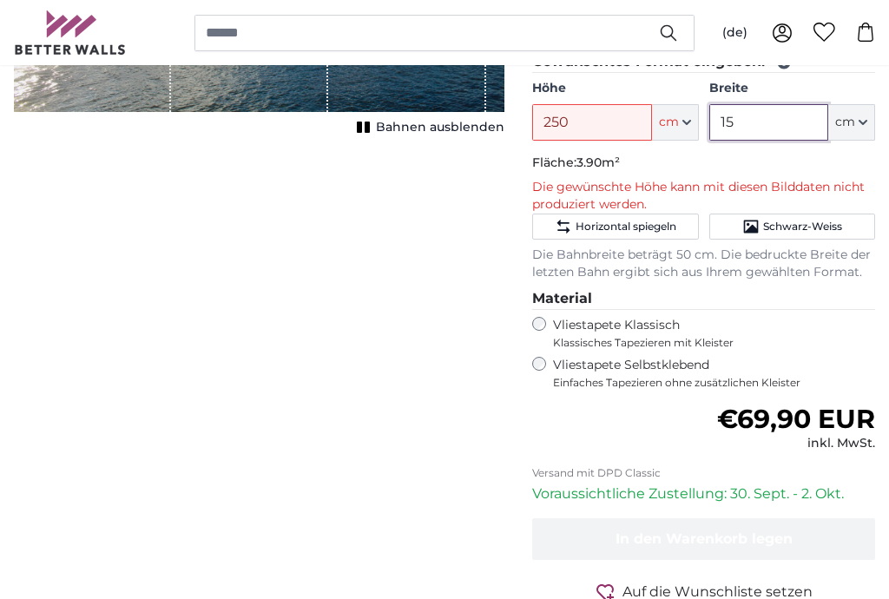
type input "1"
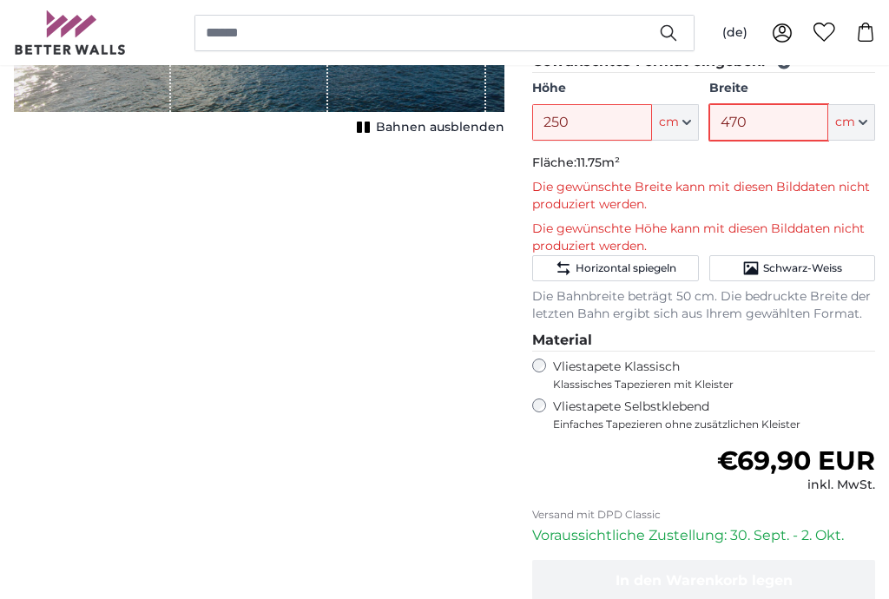
type input "470"
click at [415, 198] on div "Abbrechen Bild zuschneiden Bahnen ausblenden" at bounding box center [259, 258] width 518 height 945
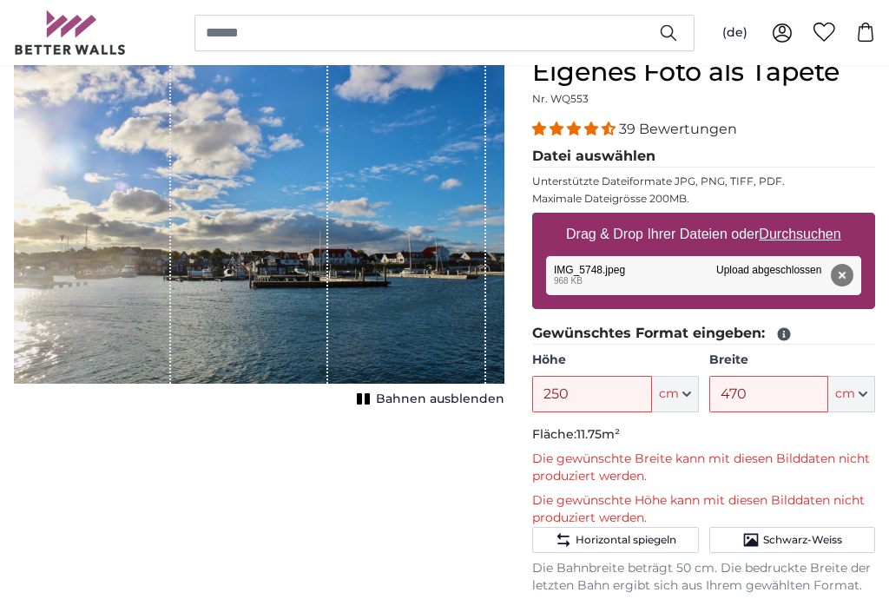
click at [332, 521] on div "Abbrechen Bild zuschneiden Bahnen ausblenden" at bounding box center [259, 528] width 518 height 945
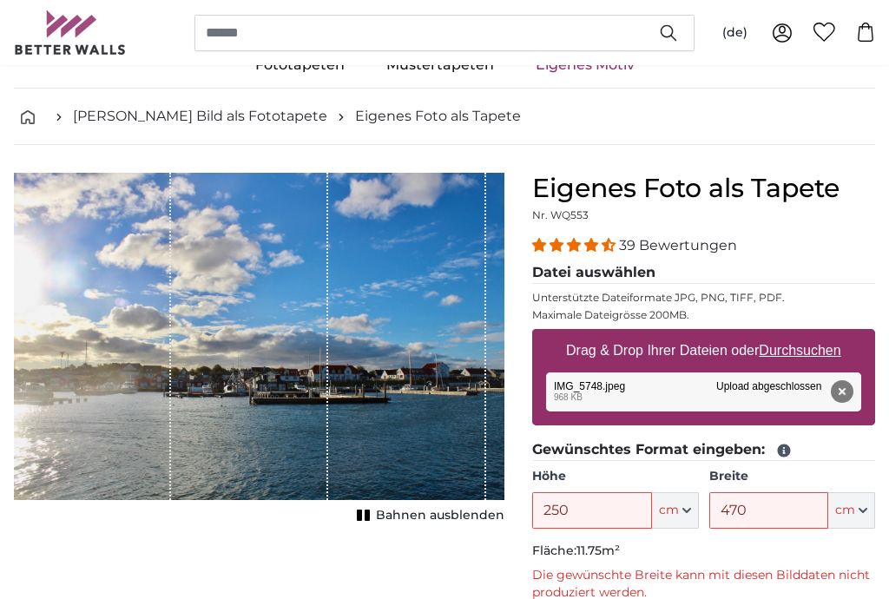
scroll to position [0, 0]
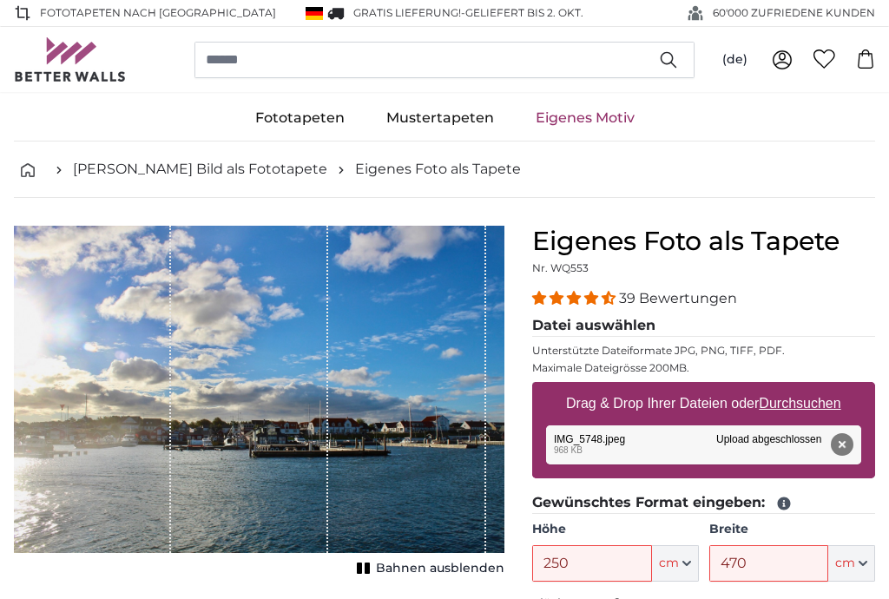
click at [214, 175] on link "[PERSON_NAME] Bild als Fototapete" at bounding box center [200, 169] width 254 height 21
